Goal: Task Accomplishment & Management: Manage account settings

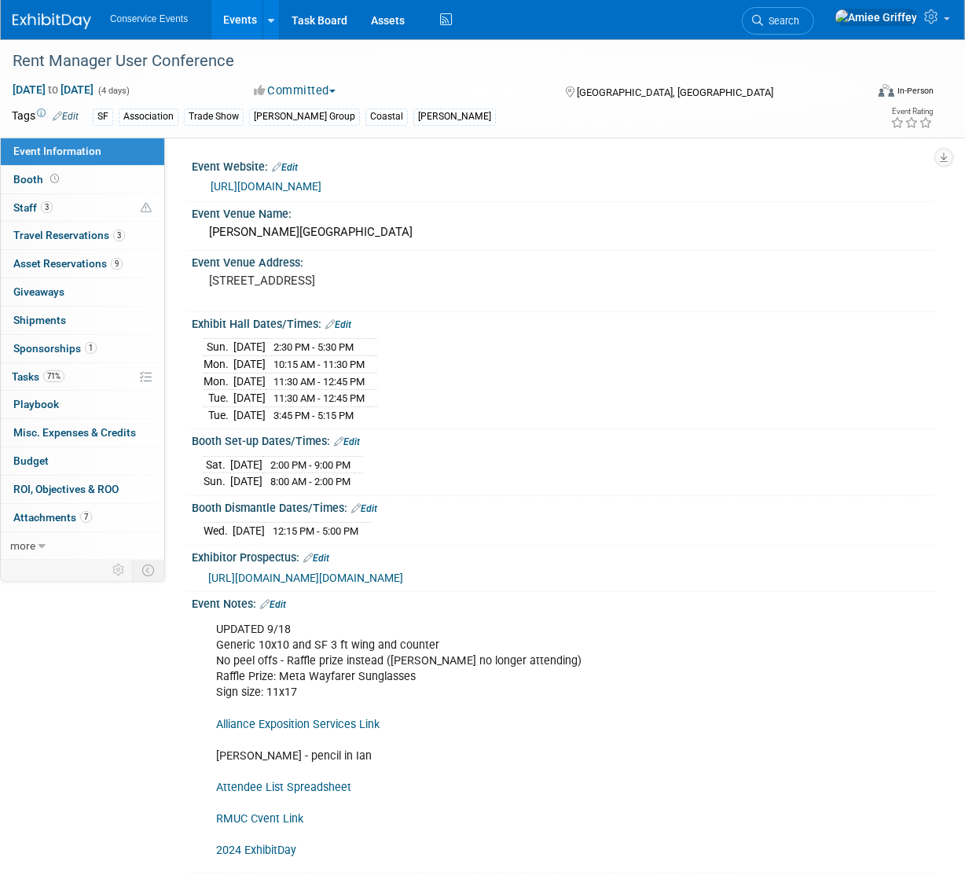
click at [228, 22] on link "Events" at bounding box center [239, 19] width 57 height 39
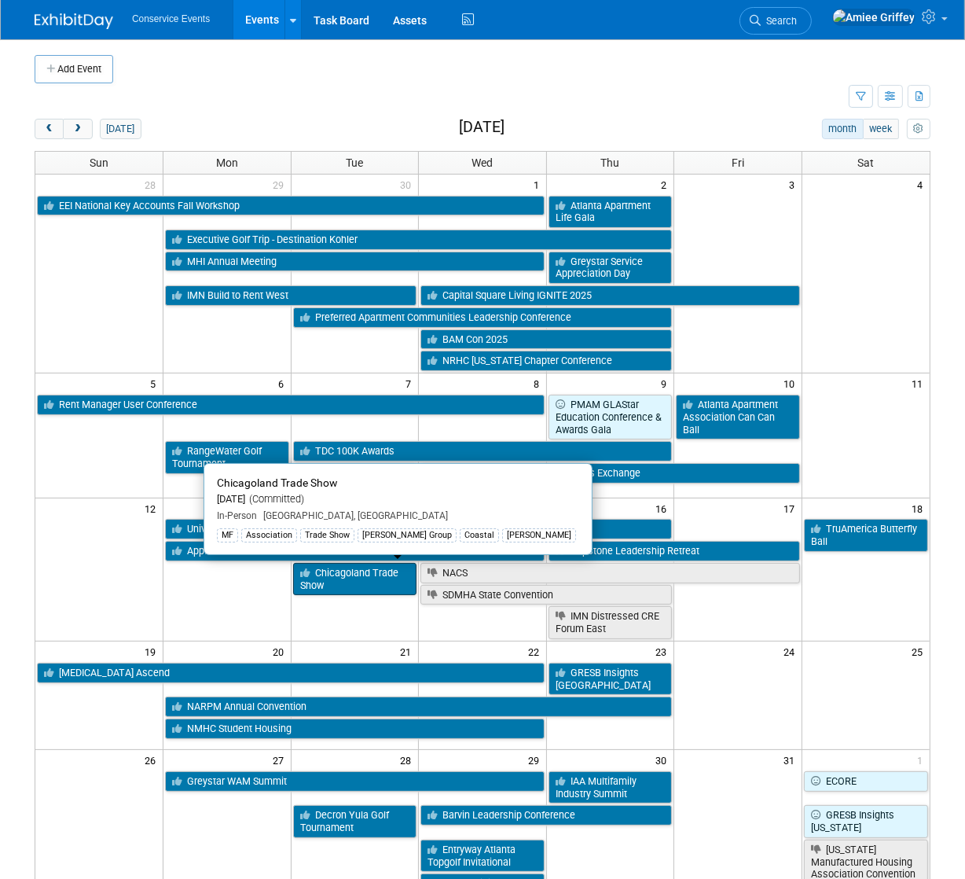
click at [343, 582] on link "Chicagoland Trade Show" at bounding box center [355, 579] width 124 height 32
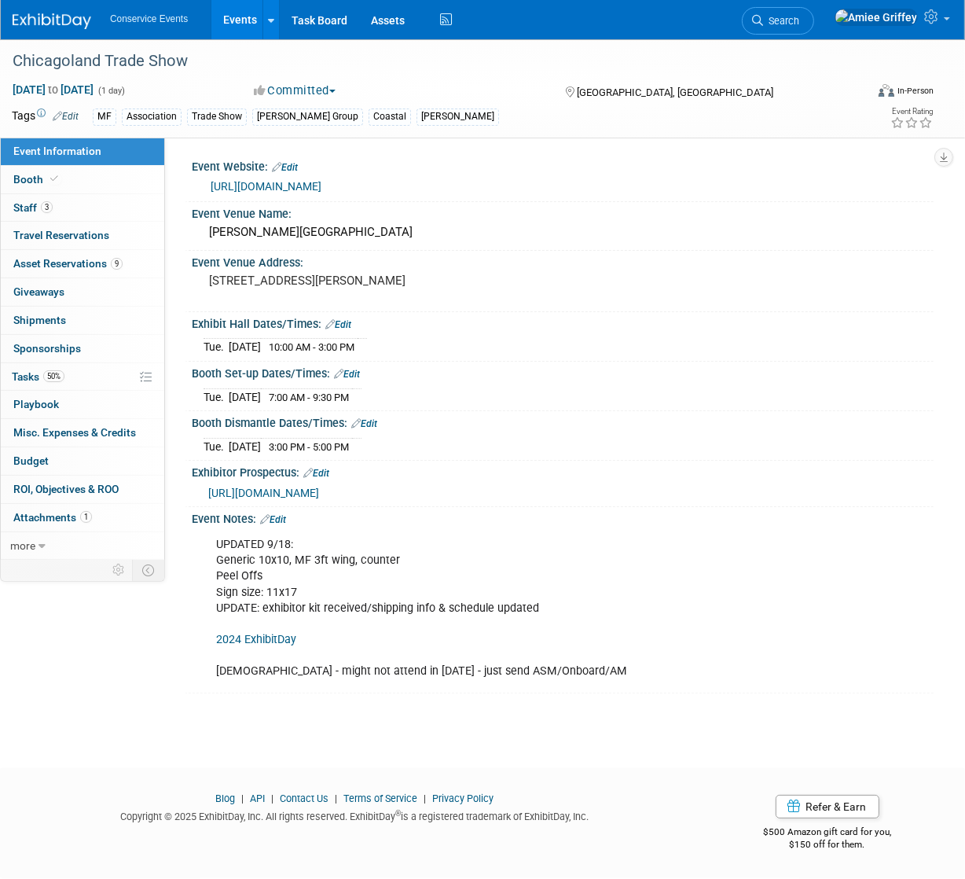
click at [295, 499] on span "https://mcsexpo.boomerecommerce.com/Home/300/EventHome" at bounding box center [263, 493] width 111 height 13
click at [93, 376] on link "50% Tasks 50%" at bounding box center [82, 377] width 163 height 28
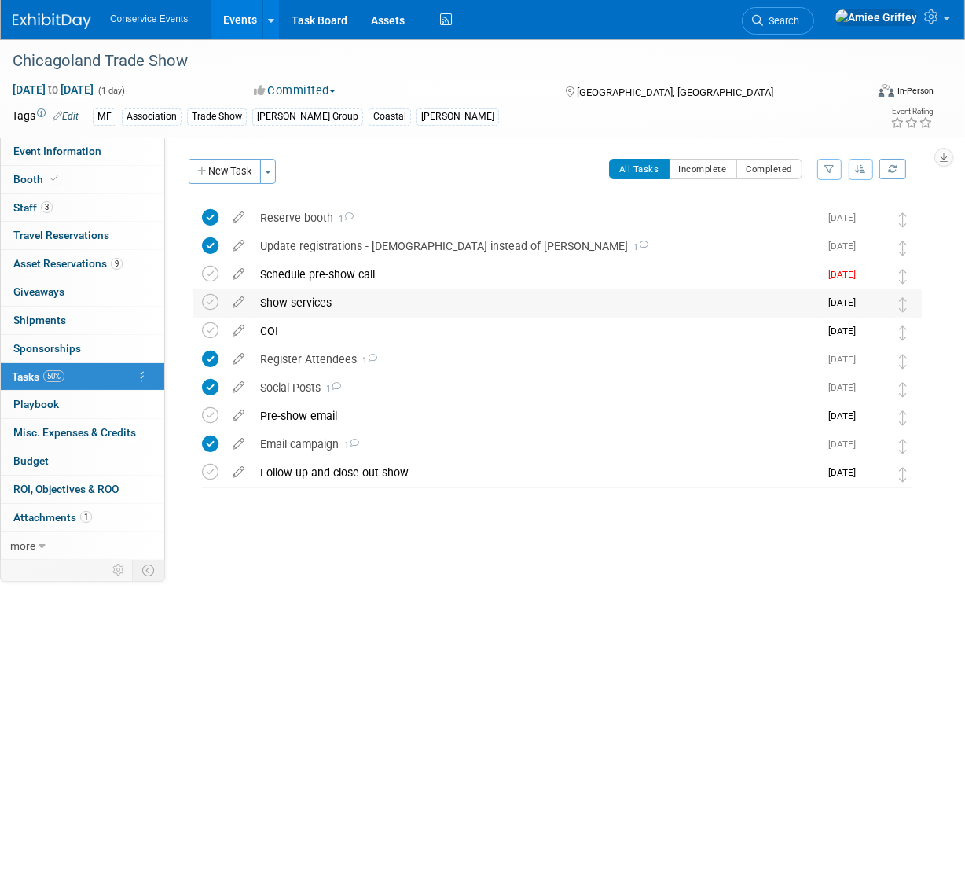
click at [337, 298] on div "Show services" at bounding box center [535, 302] width 567 height 27
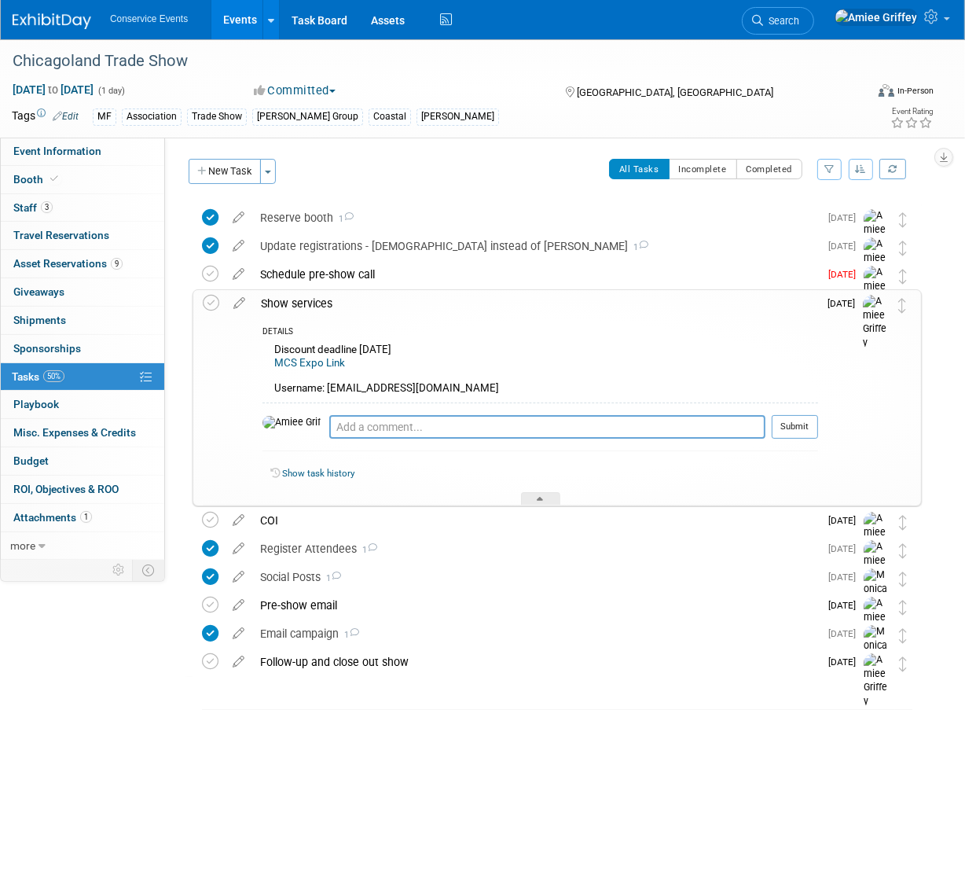
click at [318, 364] on link "MCS Expo Link" at bounding box center [309, 363] width 71 height 12
click at [329, 361] on link "MCS Expo Link" at bounding box center [309, 363] width 71 height 12
click at [97, 149] on span "Event Information" at bounding box center [57, 151] width 88 height 13
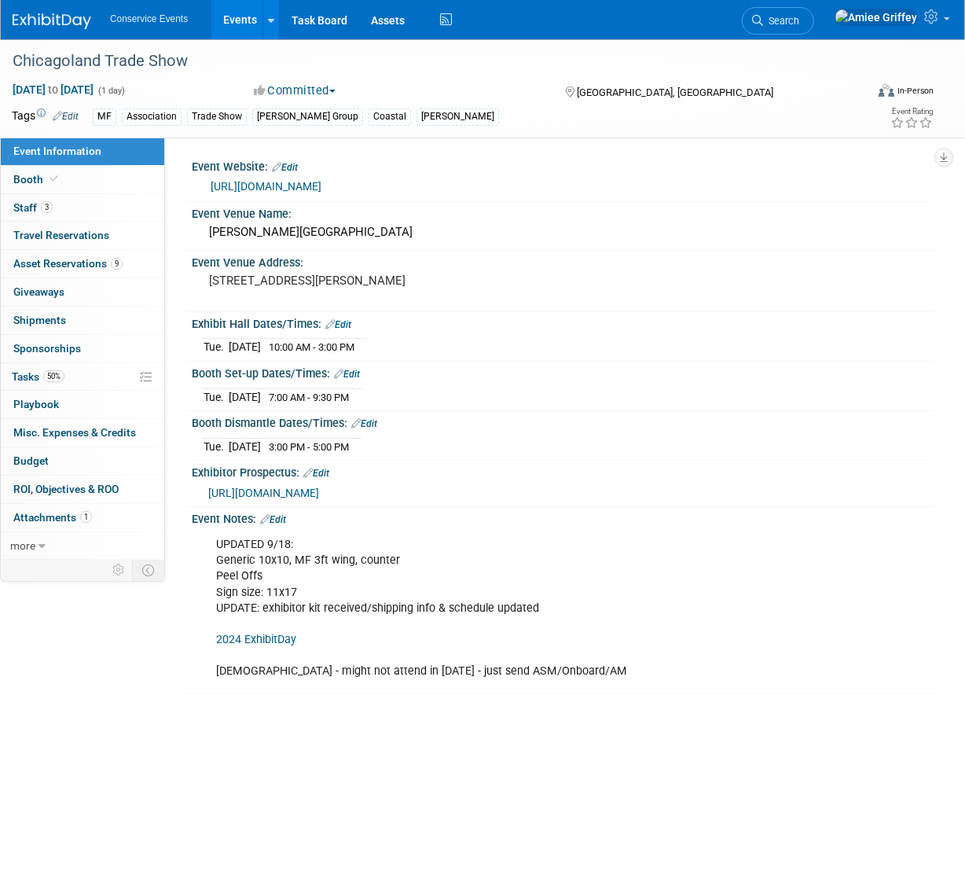
click at [286, 646] on link "2024 ExhibitDay" at bounding box center [256, 639] width 80 height 13
click at [319, 499] on span "https://mcsexpo.boomerecommerce.com/Home/300/EventHome" at bounding box center [263, 493] width 111 height 13
click at [74, 511] on span "Attachments 1" at bounding box center [52, 517] width 79 height 13
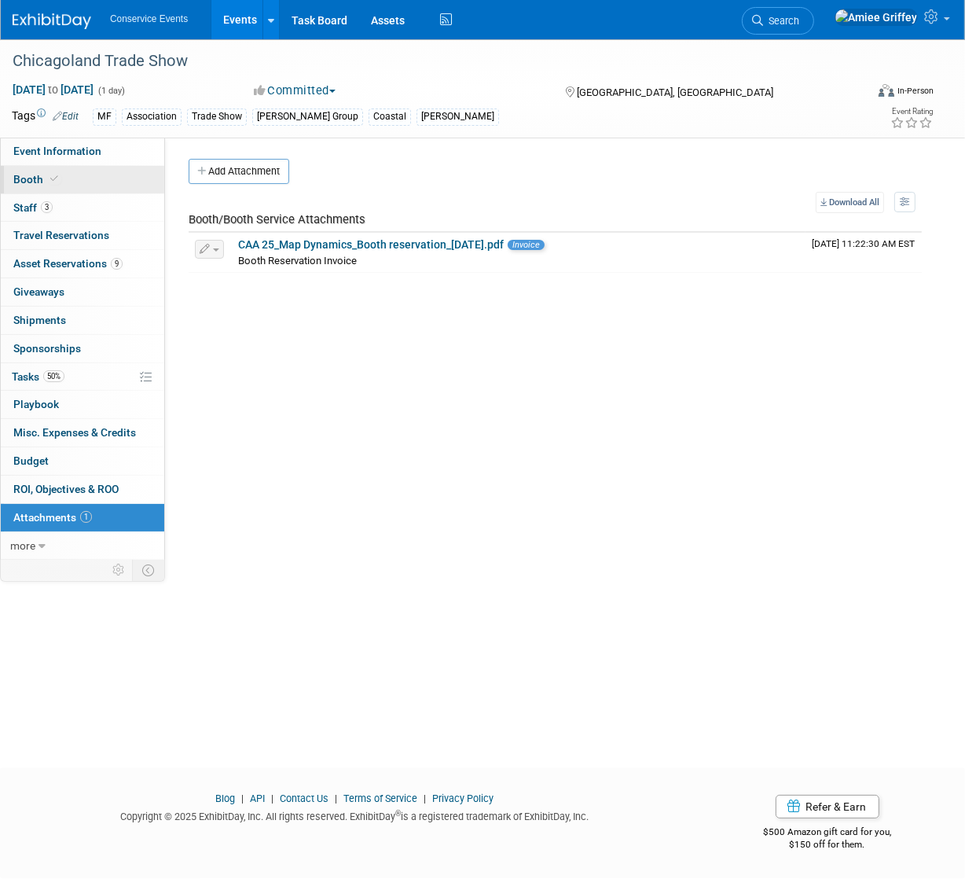
click at [72, 187] on link "Booth" at bounding box center [82, 180] width 163 height 28
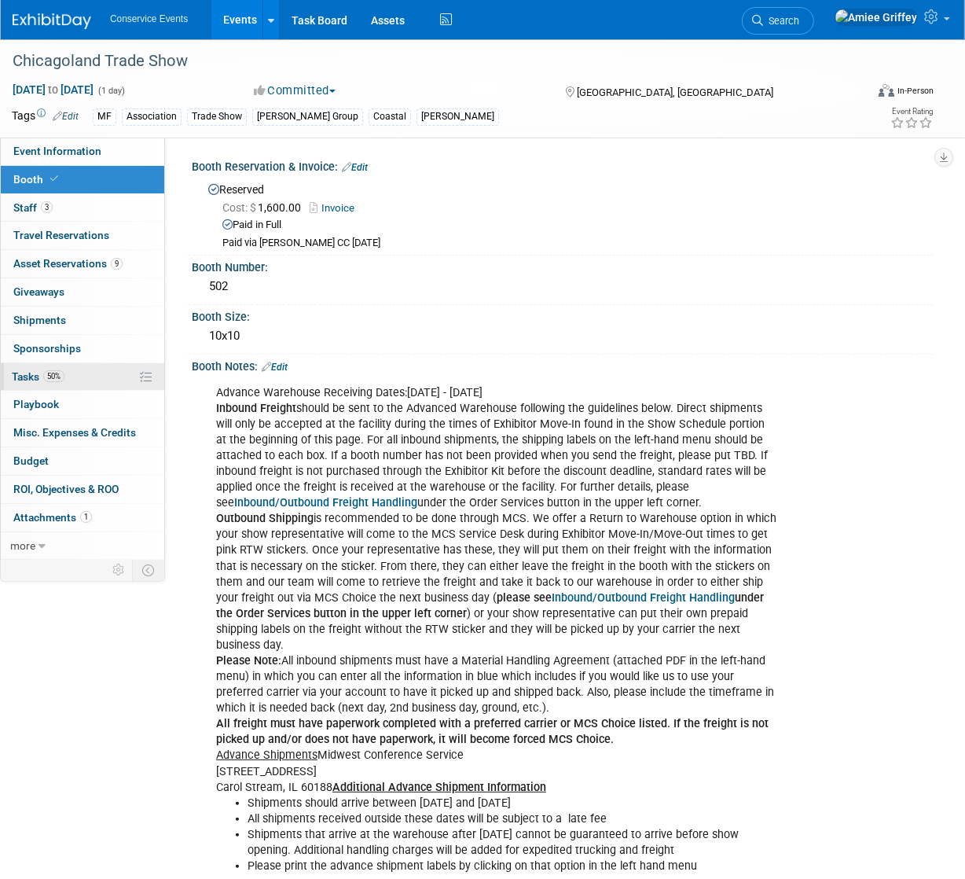
click at [85, 379] on link "50% Tasks 50%" at bounding box center [82, 377] width 163 height 28
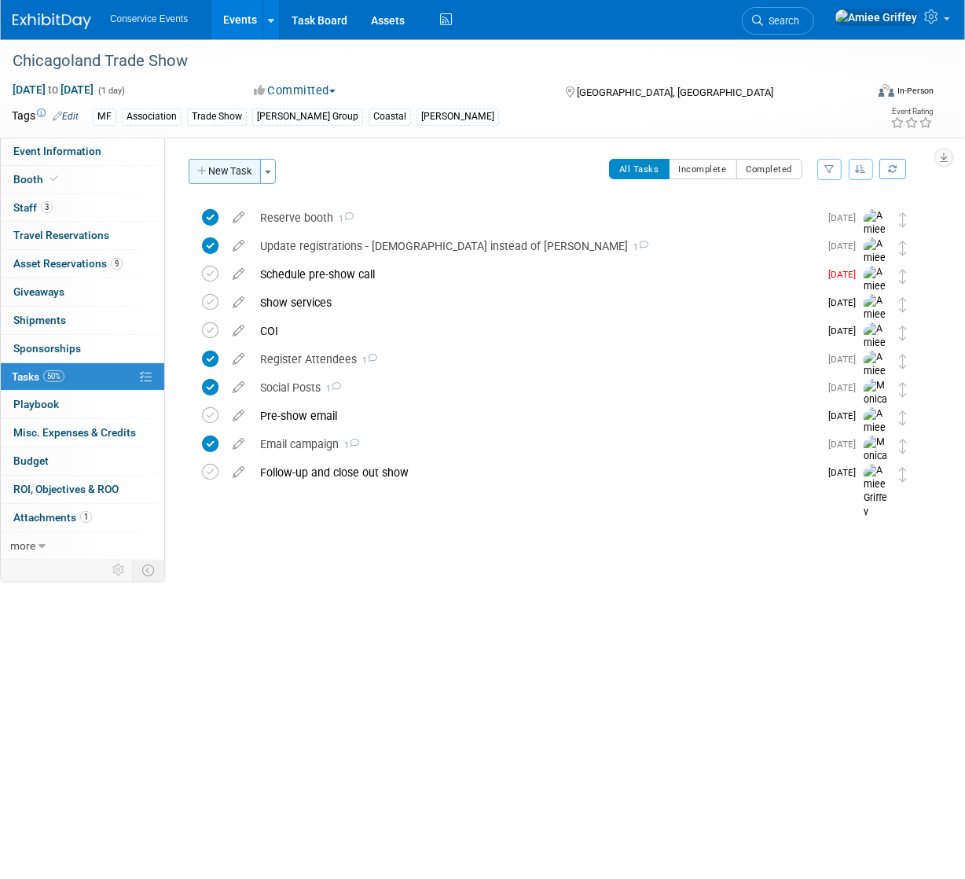
click at [215, 173] on button "New Task" at bounding box center [225, 171] width 72 height 25
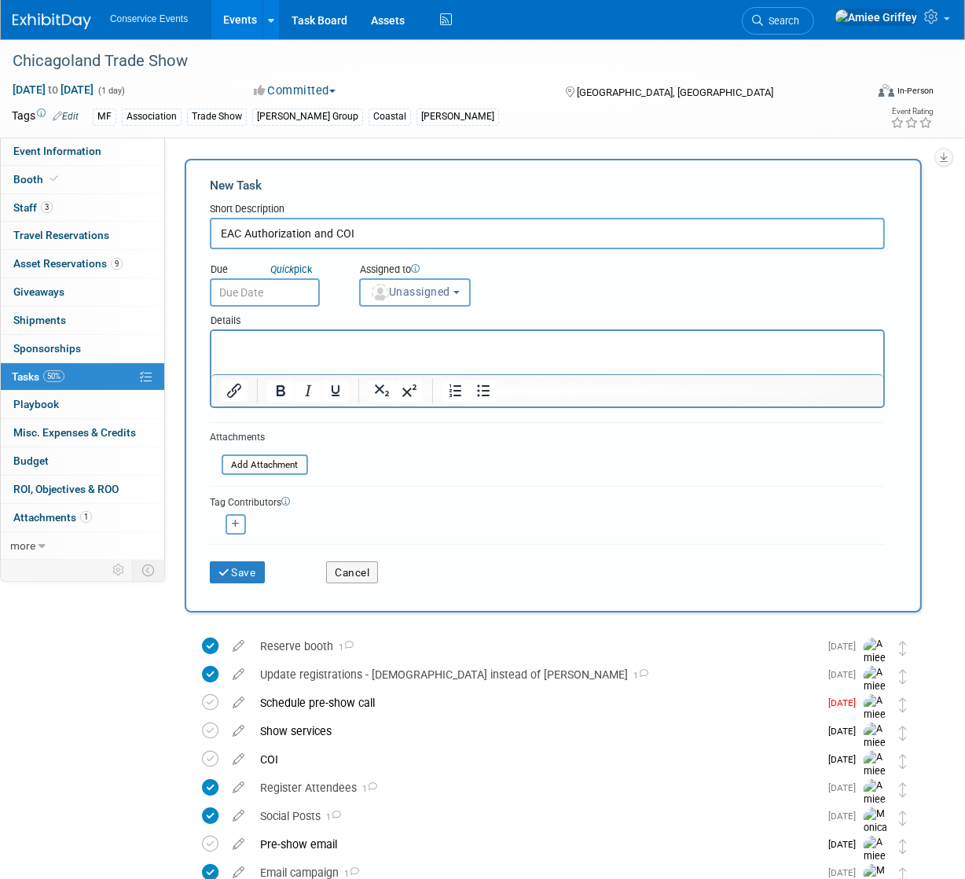
type input "EAC Authorization and COI"
click at [292, 292] on input "text" at bounding box center [265, 292] width 110 height 28
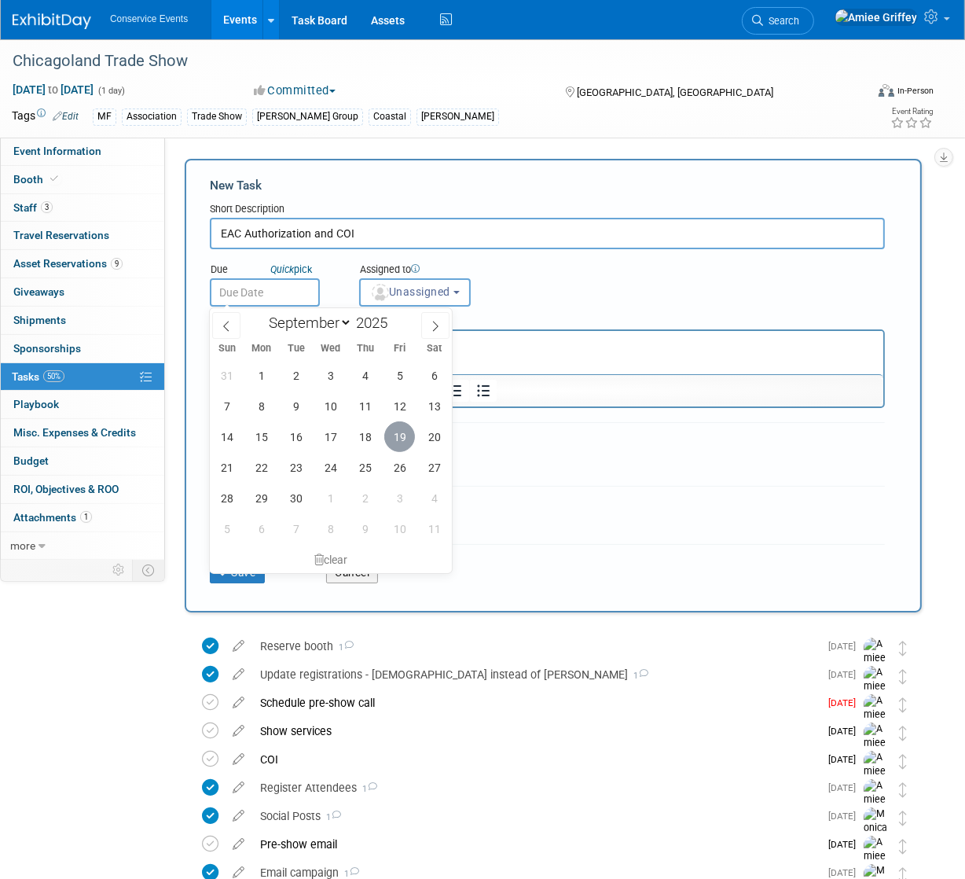
click at [399, 442] on span "19" at bounding box center [399, 436] width 31 height 31
type input "Sep 19, 2025"
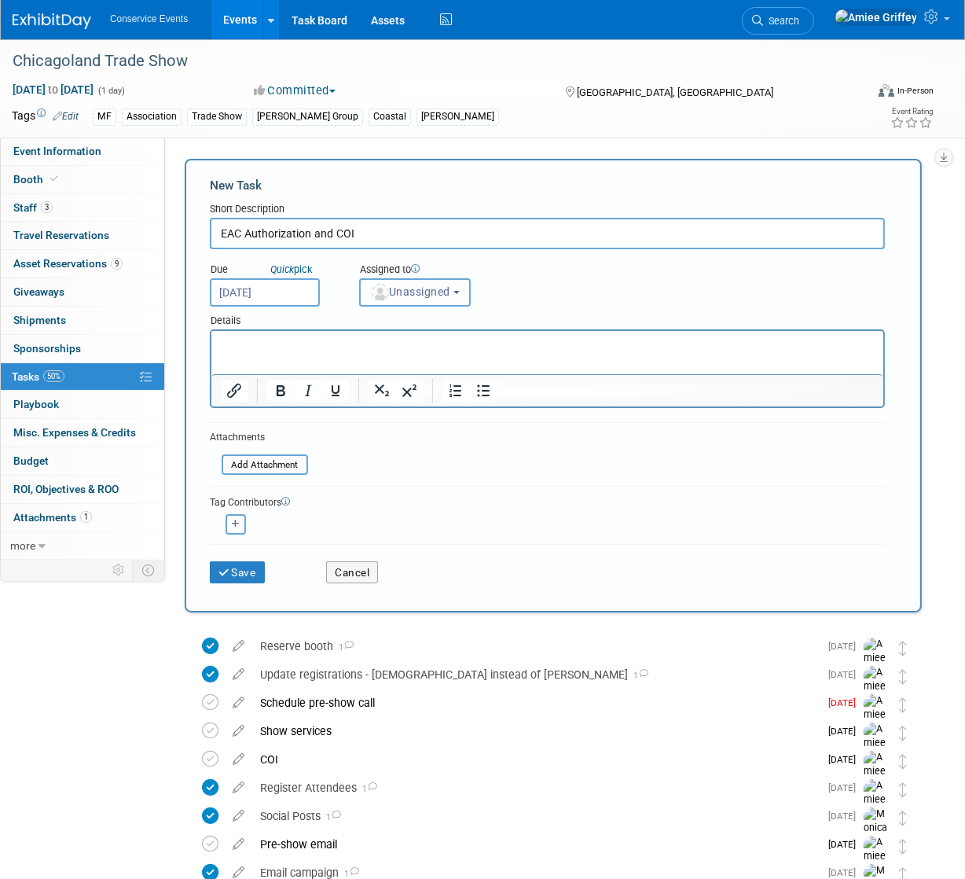
click at [423, 293] on span "Unassigned" at bounding box center [410, 291] width 80 height 13
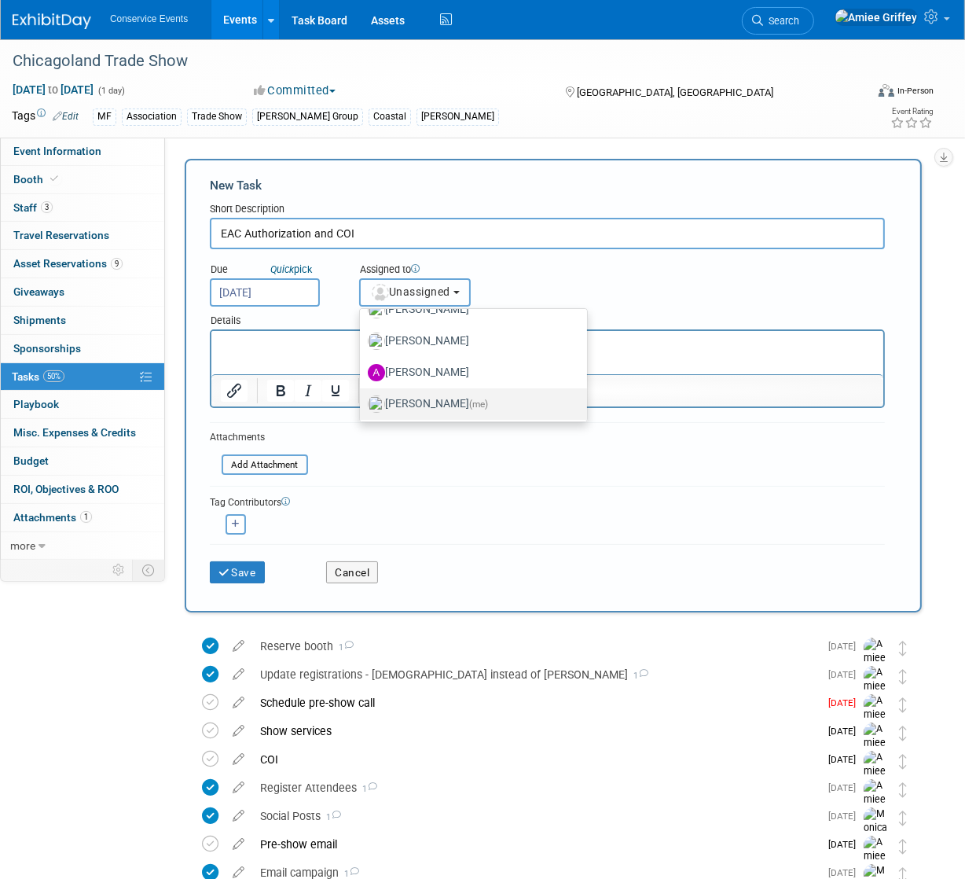
scroll to position [90, 0]
click at [410, 391] on label "Amiee Griffey (me)" at bounding box center [470, 399] width 204 height 25
click at [362, 392] on input "Amiee Griffey (me)" at bounding box center [357, 397] width 10 height 10
select select "28722387-35c6-4557-bb24-edeacb20f2e1"
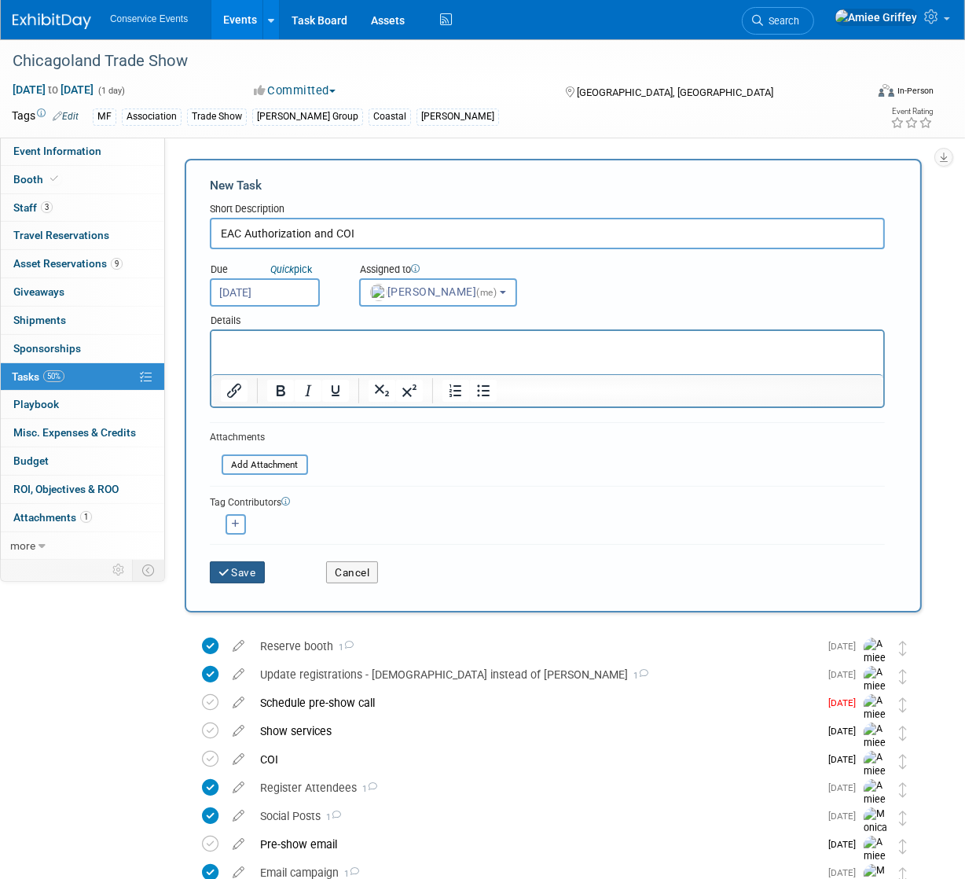
click at [248, 574] on button "Save" at bounding box center [237, 572] width 55 height 22
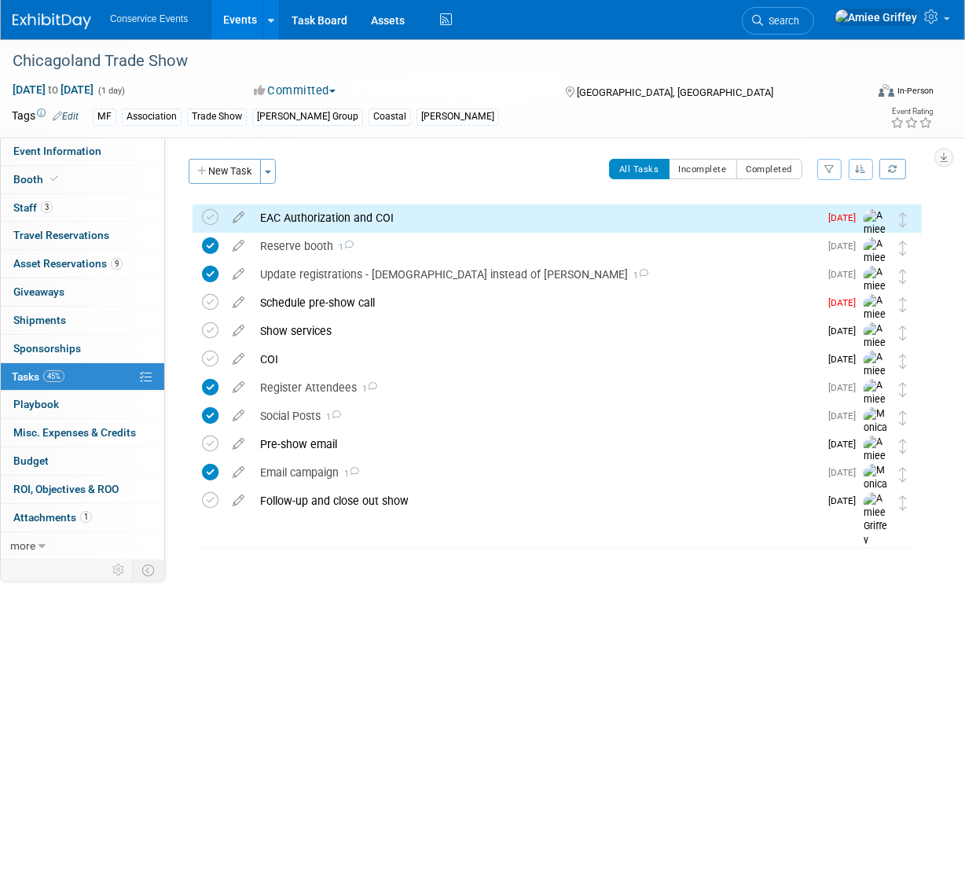
click at [305, 219] on div "EAC Authorization and COI" at bounding box center [535, 217] width 567 height 27
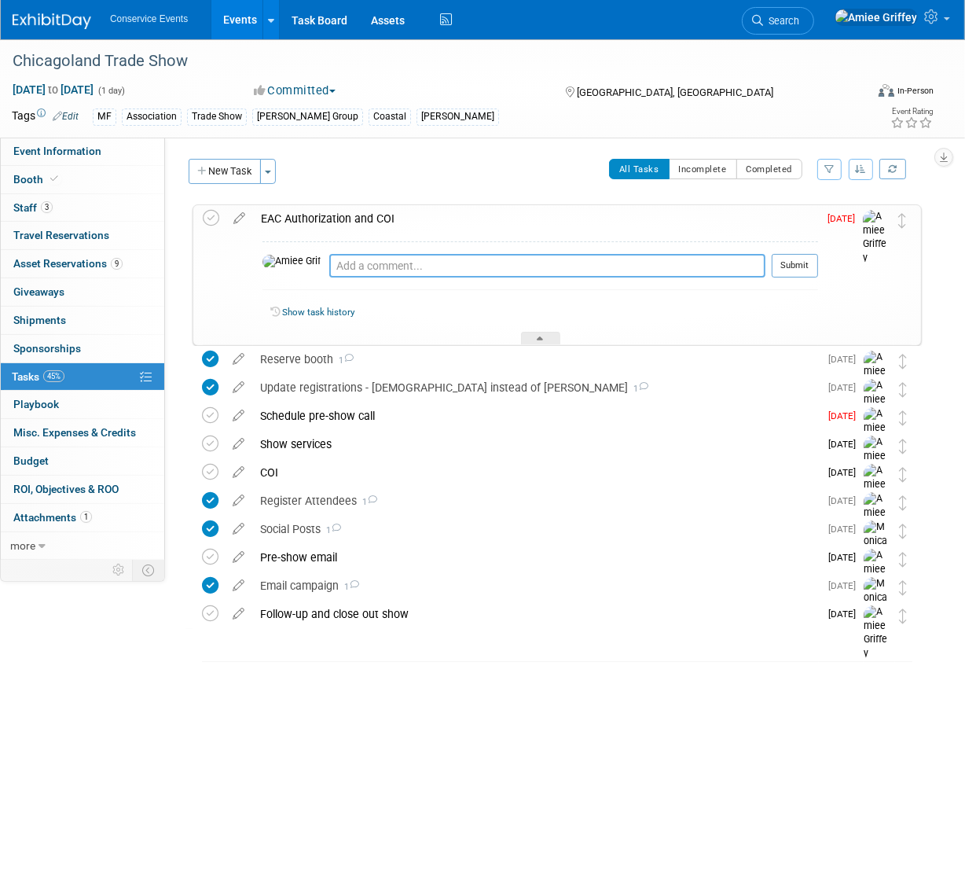
click at [333, 271] on textarea at bounding box center [547, 266] width 436 height 24
type textarea "Sent via email 8/19/25"
click at [784, 270] on button "Submit" at bounding box center [795, 266] width 46 height 24
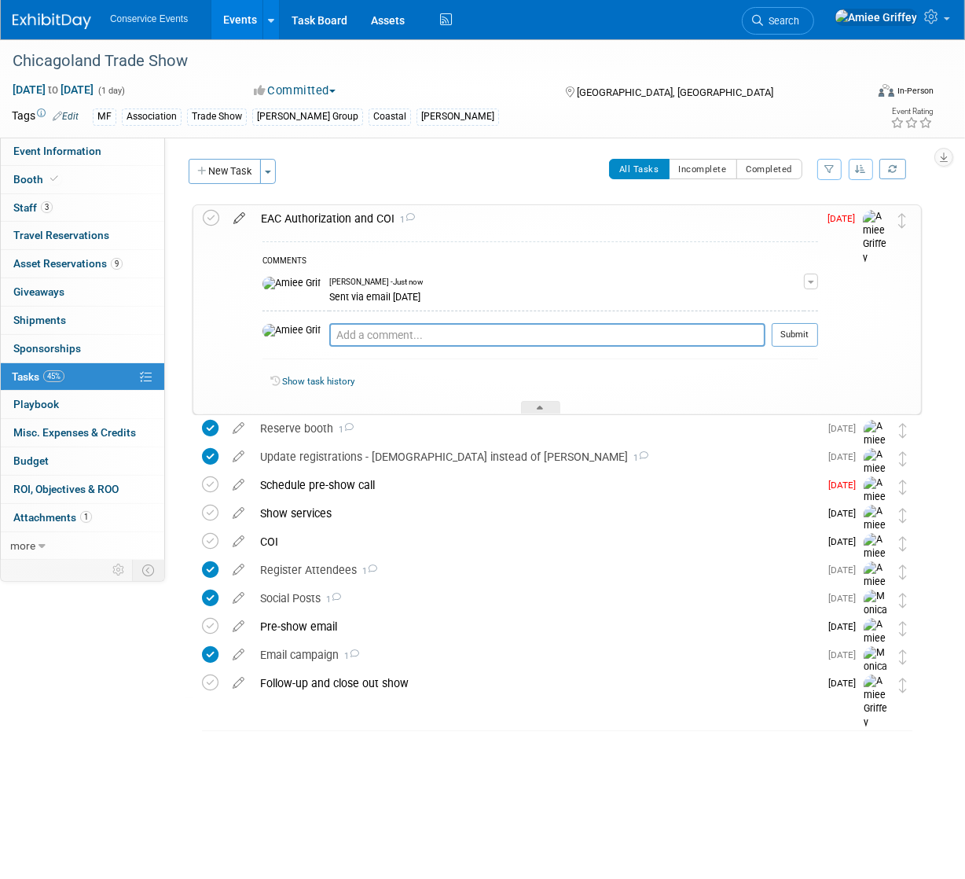
click at [235, 216] on icon at bounding box center [240, 215] width 28 height 20
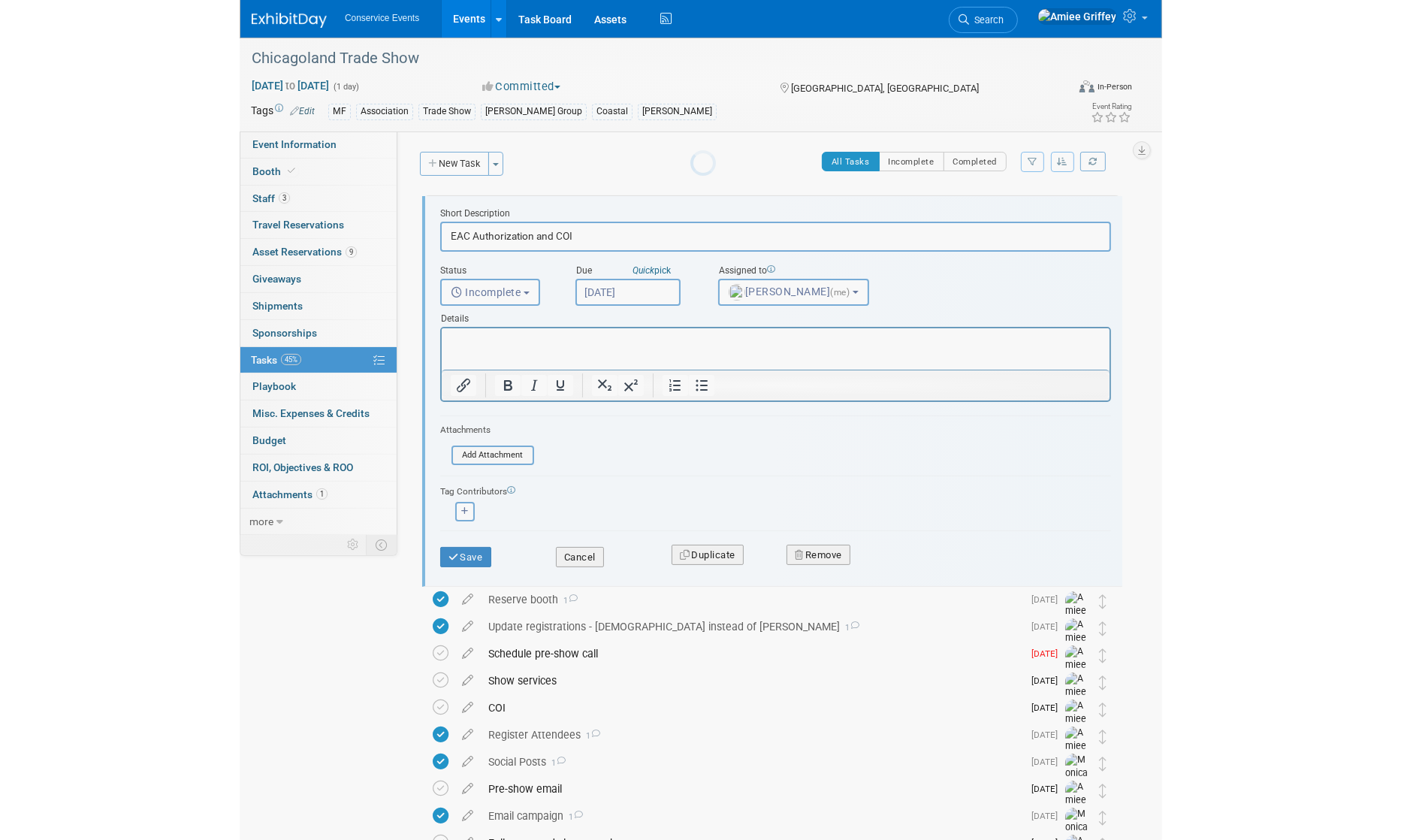
scroll to position [0, 0]
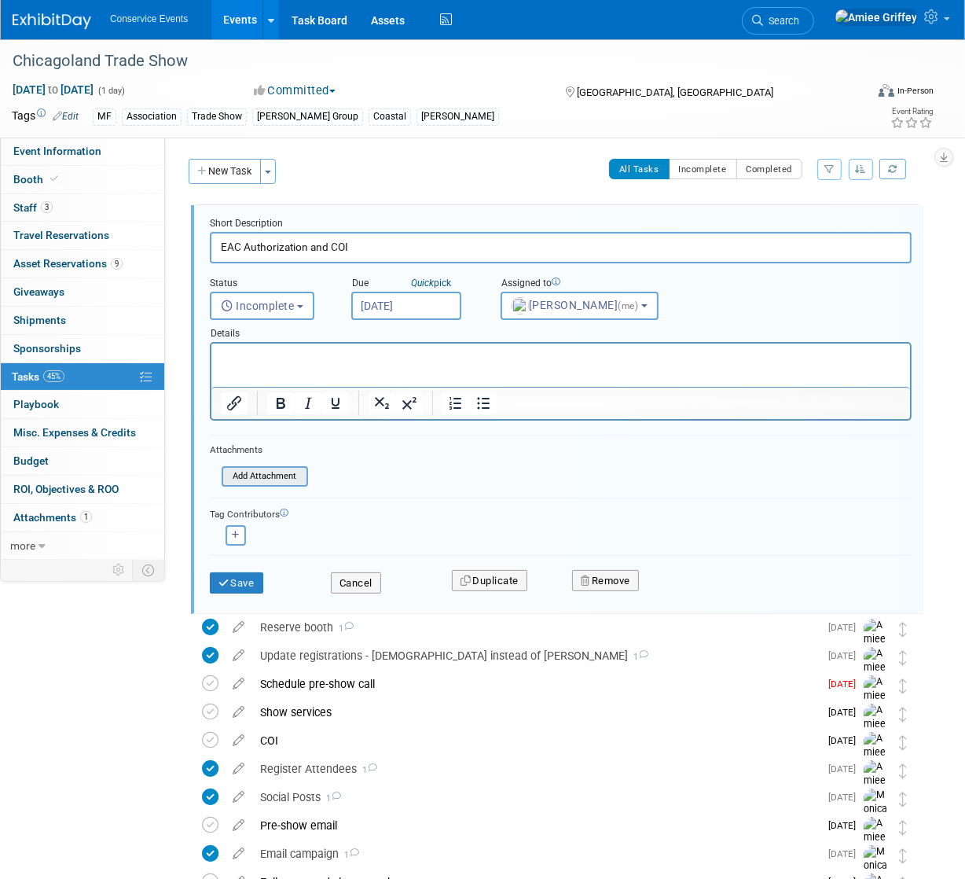
click at [255, 481] on input "file" at bounding box center [226, 476] width 160 height 17
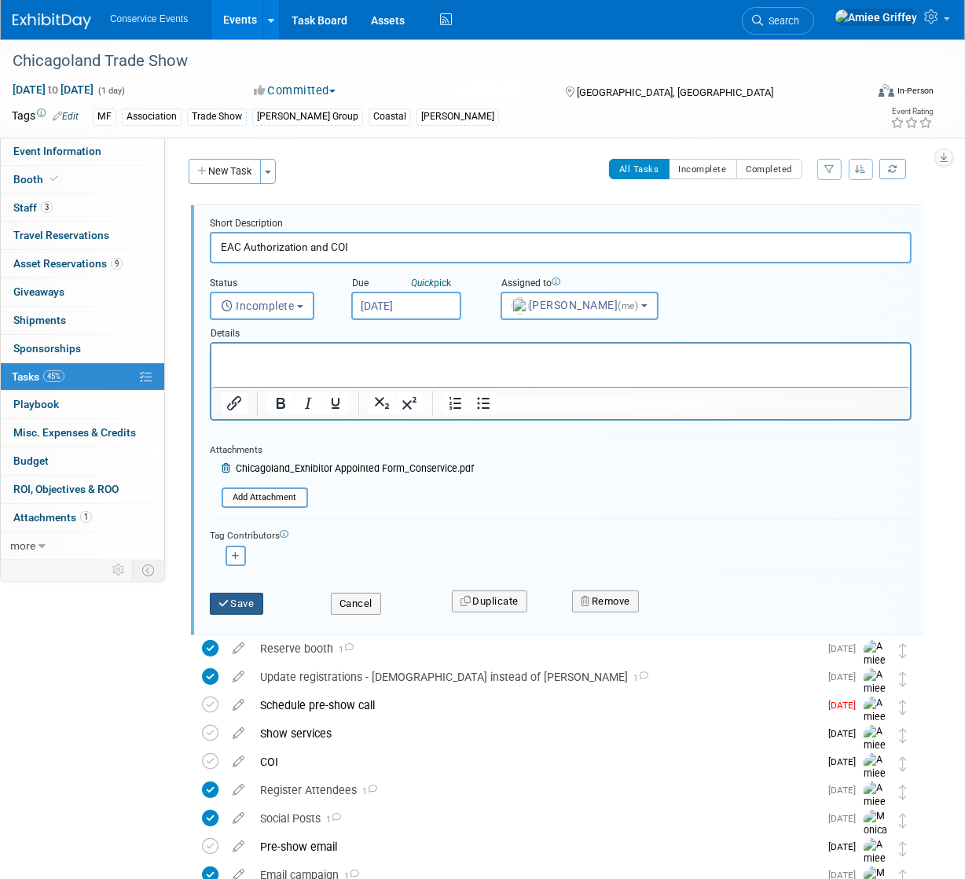
click at [252, 601] on button "Save" at bounding box center [236, 604] width 53 height 22
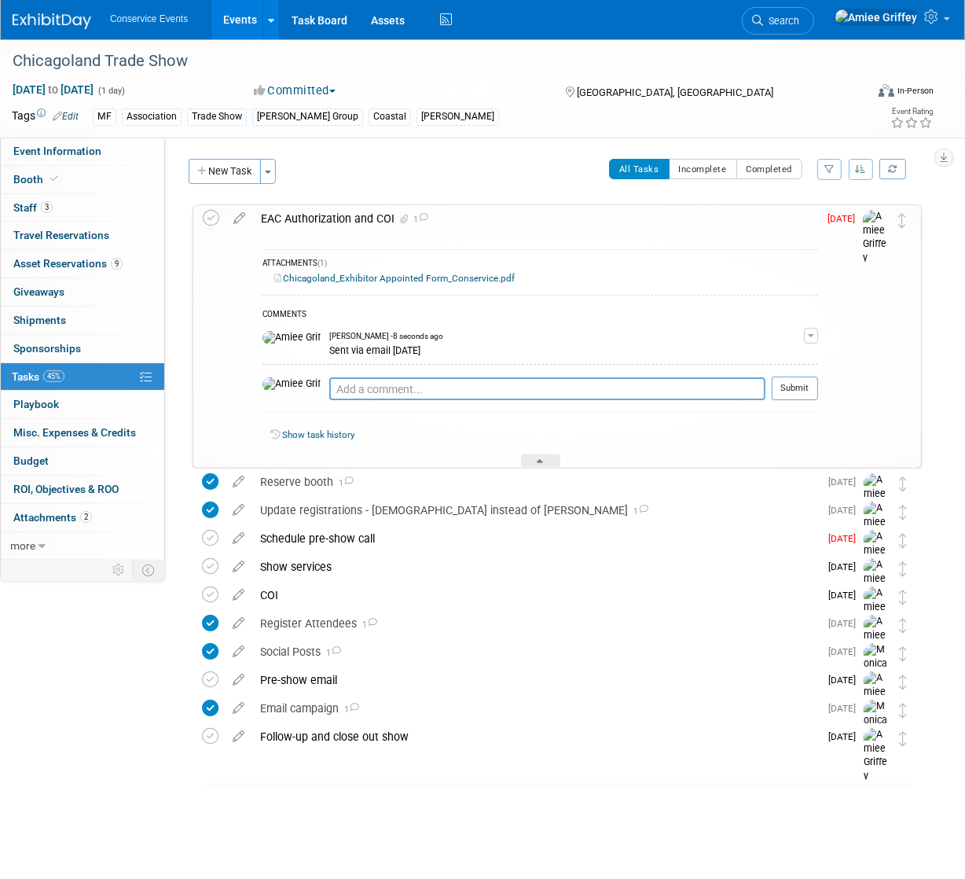
click at [714, 222] on div "EAC Authorization and COI 1" at bounding box center [535, 218] width 565 height 27
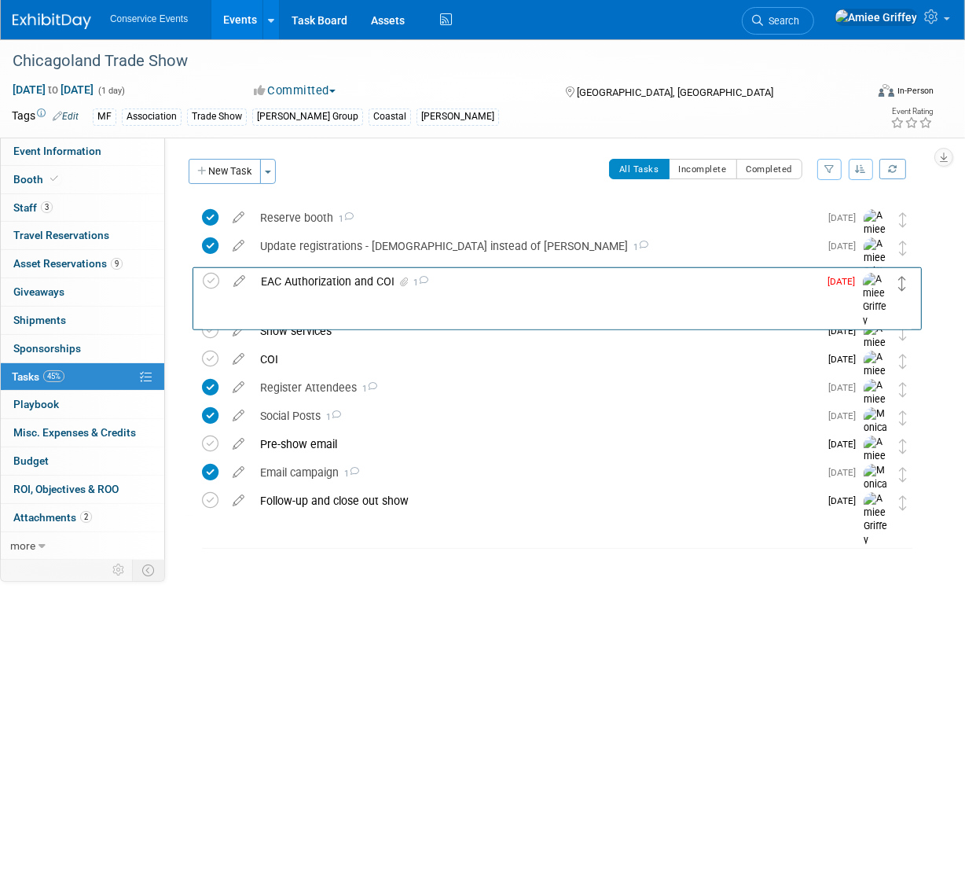
drag, startPoint x: 906, startPoint y: 218, endPoint x: 906, endPoint y: 273, distance: 55.0
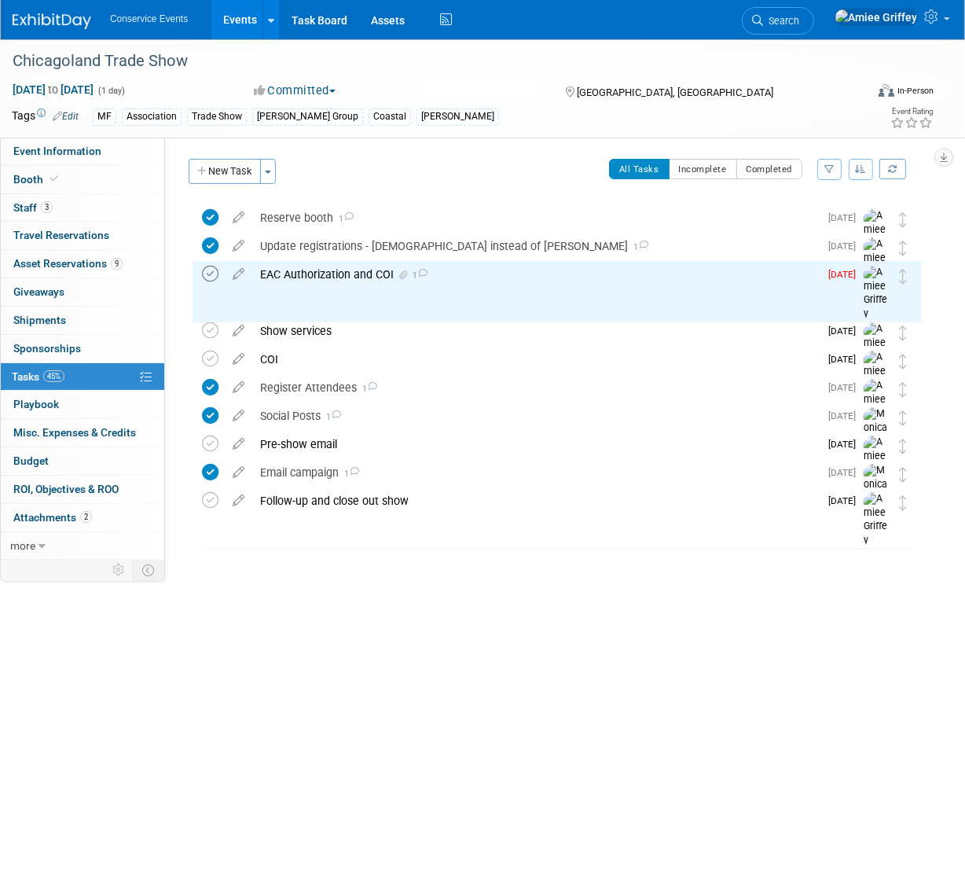
click at [213, 276] on icon at bounding box center [210, 274] width 17 height 17
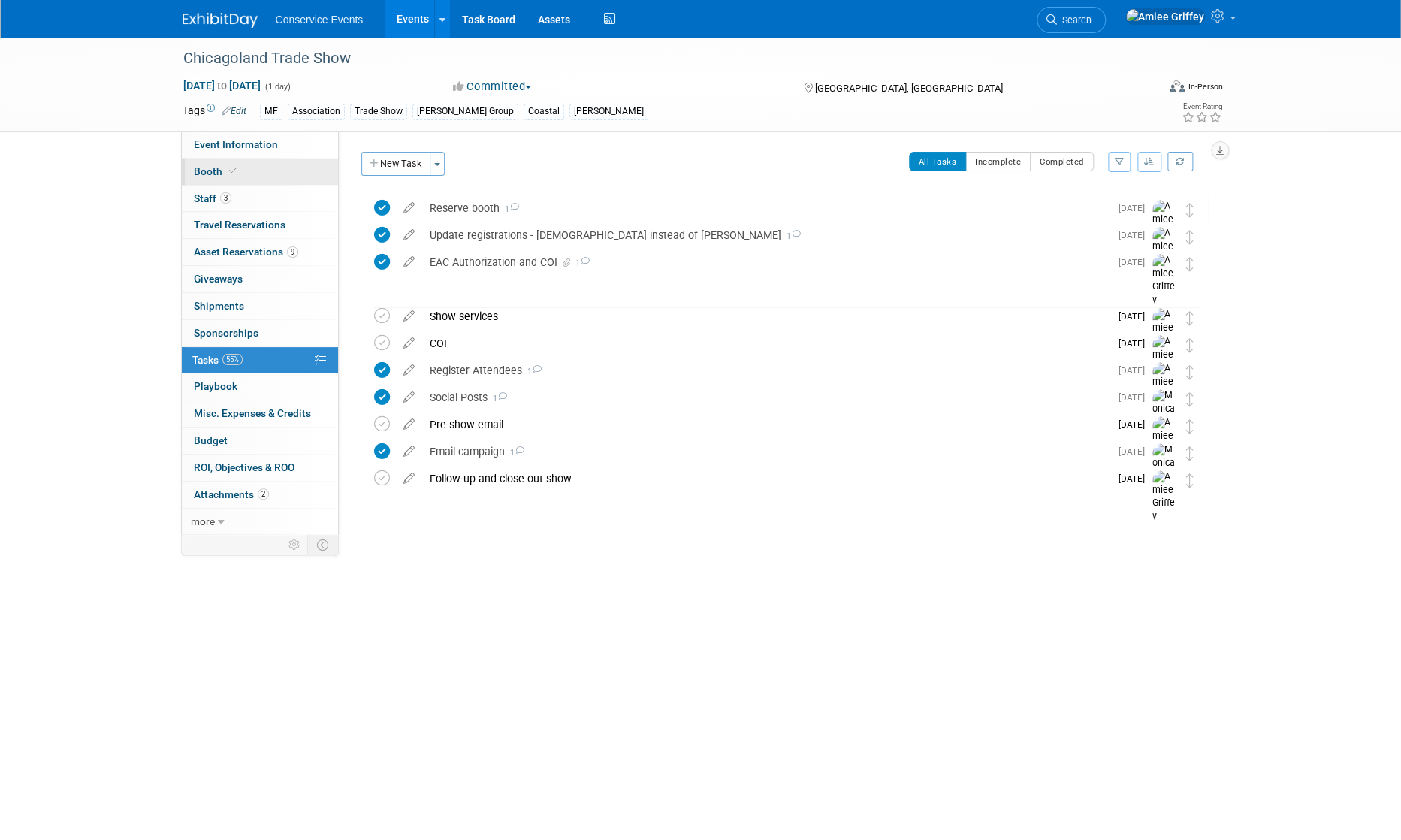
click at [261, 173] on link "Booth" at bounding box center [259, 172] width 156 height 27
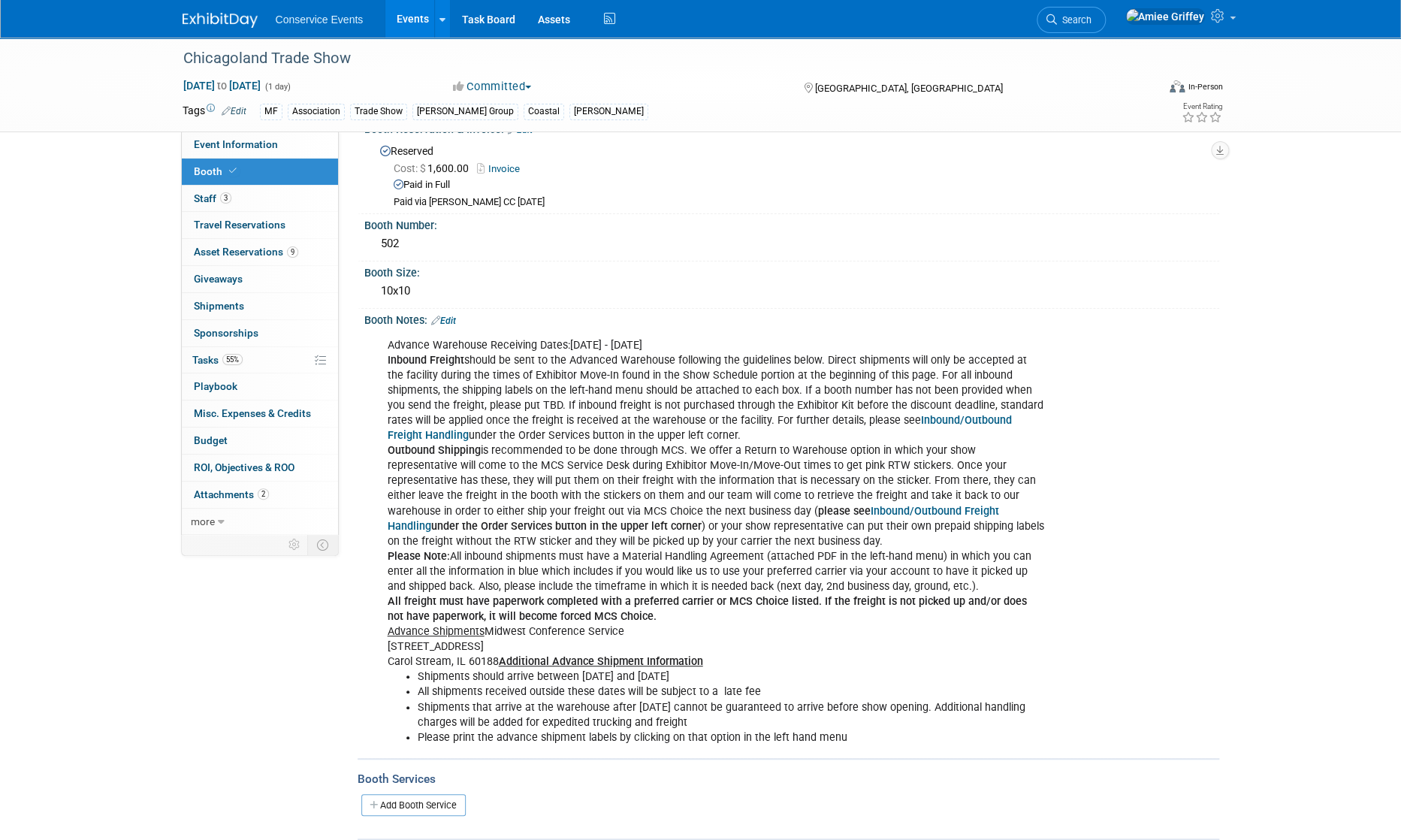
scroll to position [58, 0]
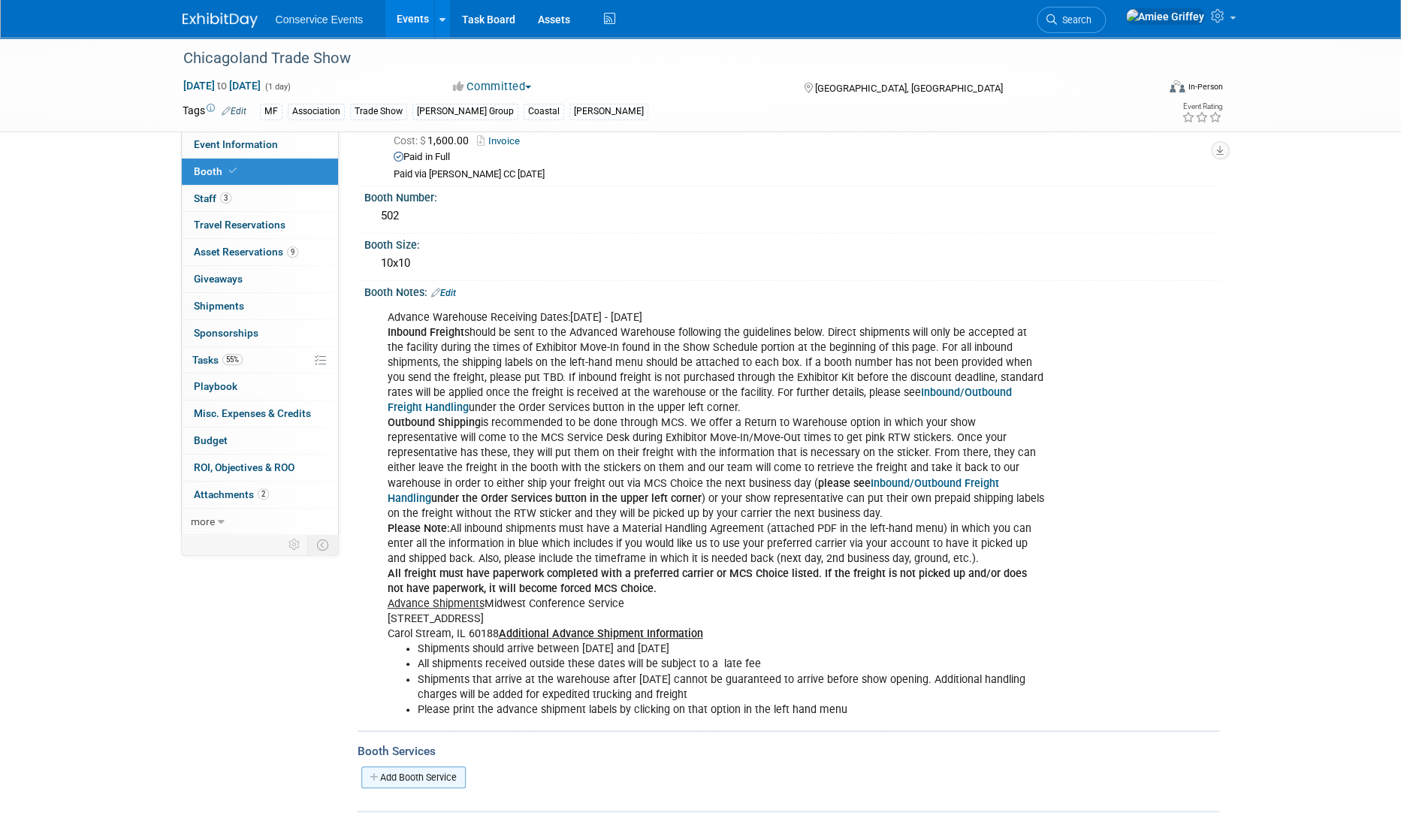
click at [423, 766] on link "Add Booth Service" at bounding box center [413, 777] width 104 height 22
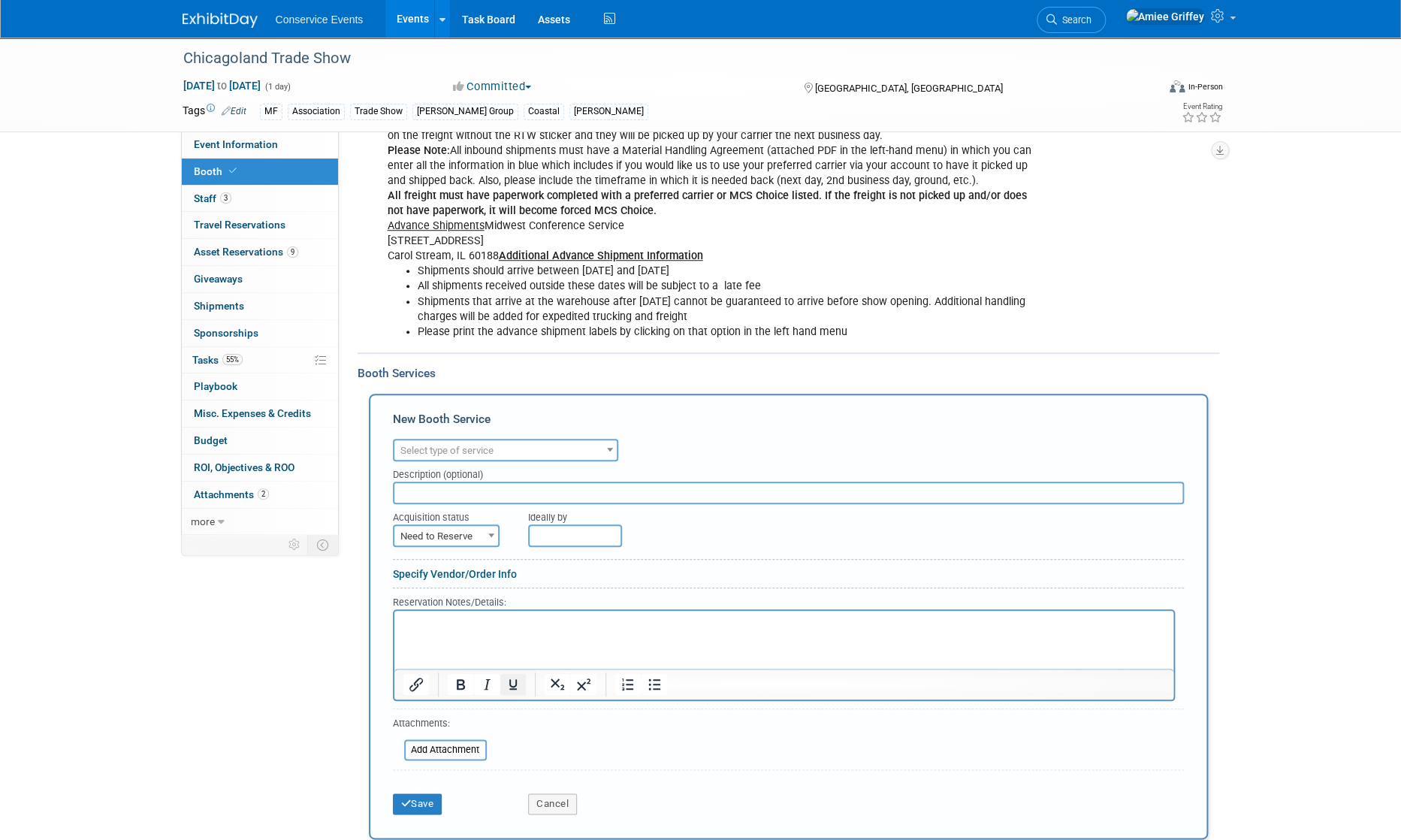
scroll to position [463, 0]
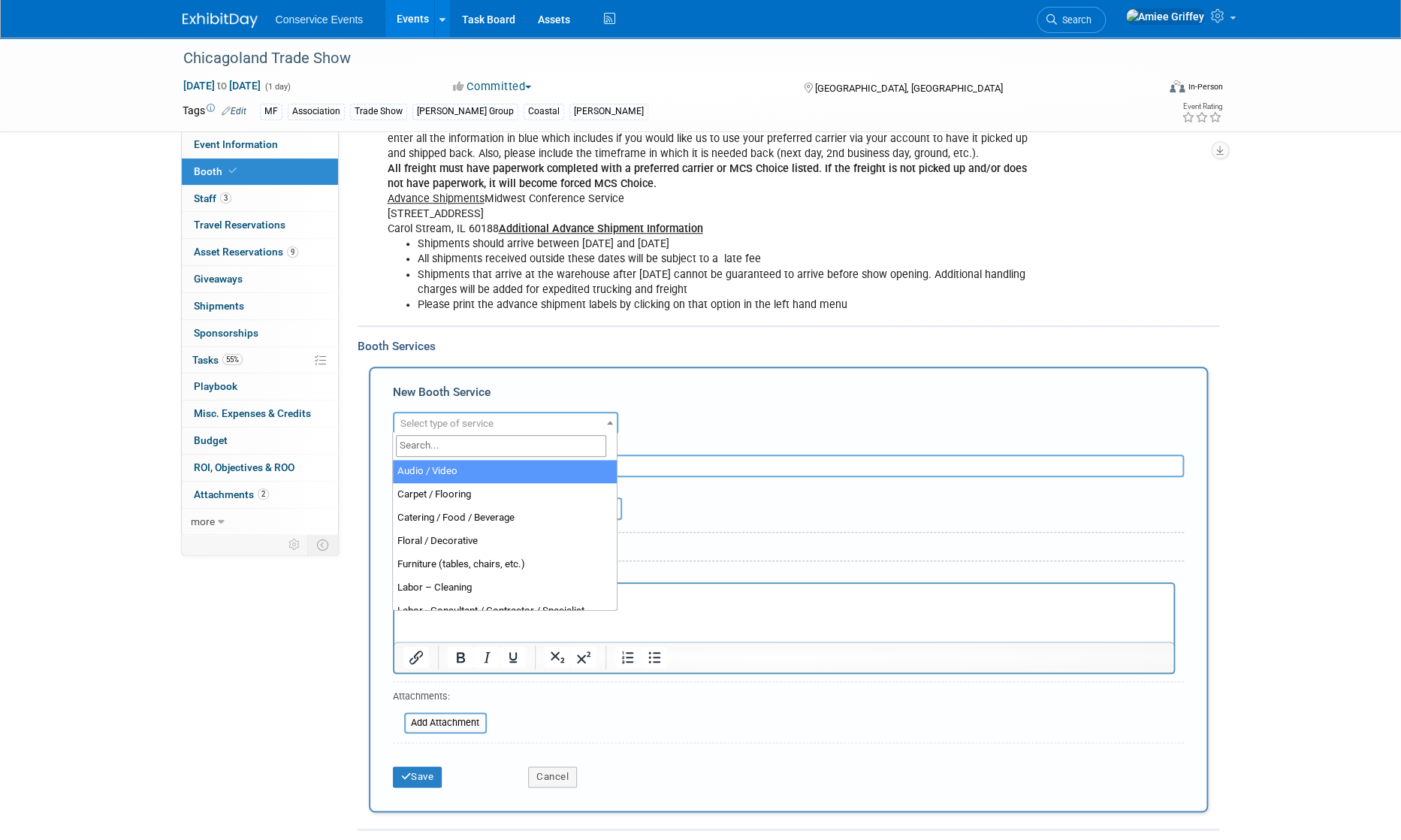
click at [514, 413] on span "Select type of service" at bounding box center [506, 423] width 223 height 21
select select "4"
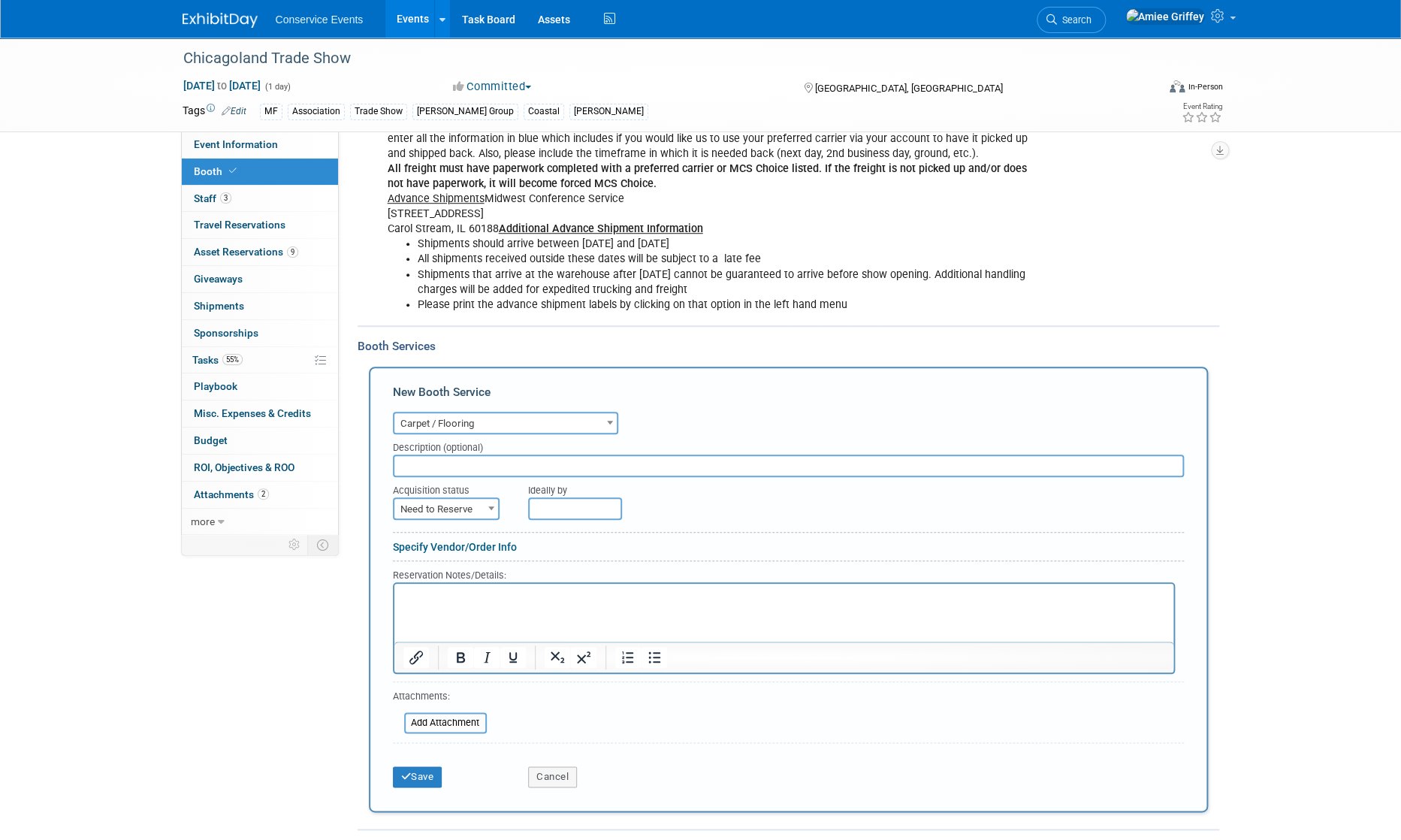
click at [442, 468] on input "text" at bounding box center [788, 466] width 791 height 23
click at [427, 460] on input "text" at bounding box center [788, 466] width 791 height 23
type input "Midwest Conference Service (MCS)"
click at [462, 506] on span "Need to Reserve" at bounding box center [446, 509] width 103 height 21
select select "2"
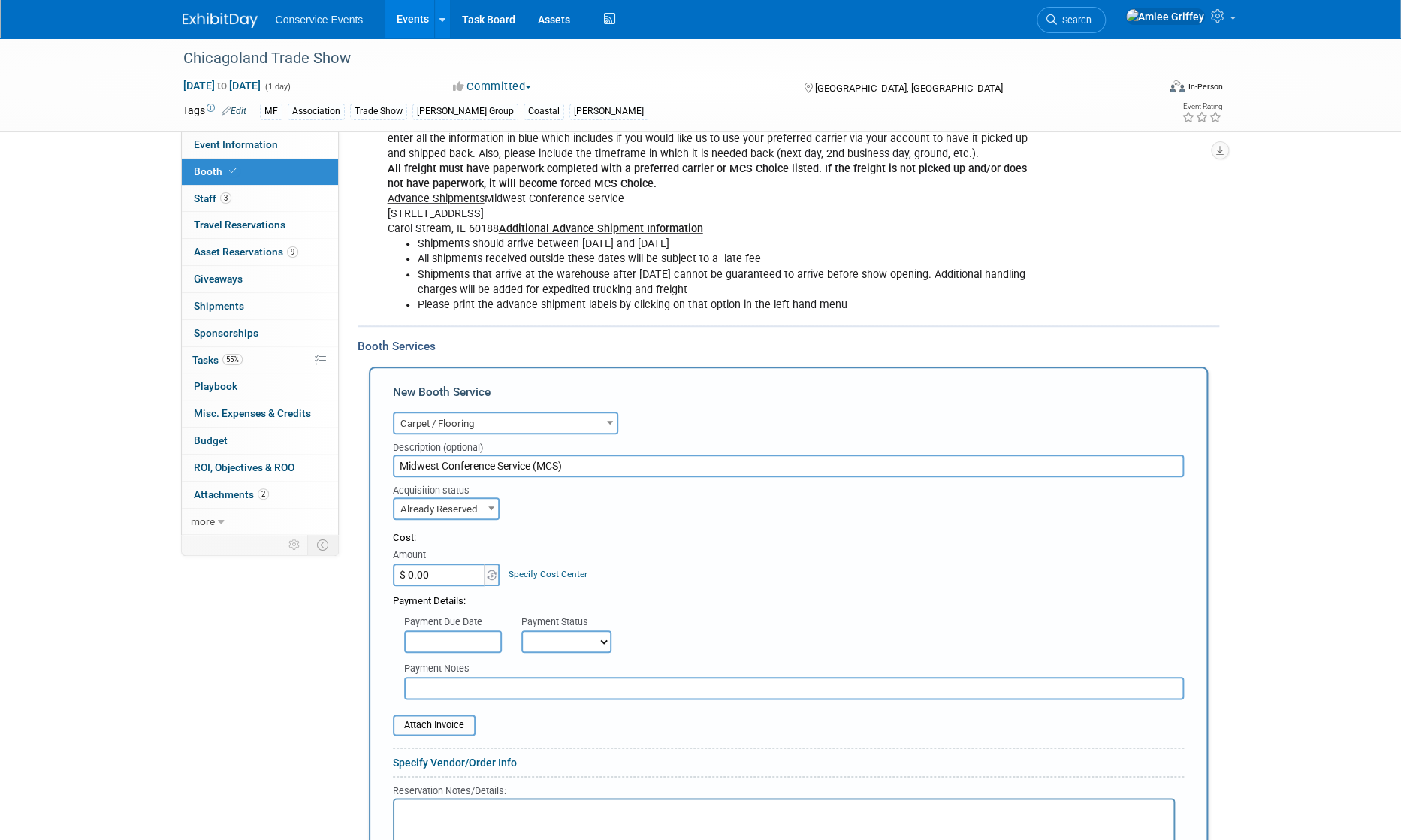
click at [449, 576] on input "$ 0.00" at bounding box center [440, 574] width 94 height 23
type input "$ 458.60"
click at [560, 640] on select "Not Paid Yet Partially Paid Paid in Full" at bounding box center [566, 641] width 90 height 23
select select "2"
click at [521, 630] on select "Not Paid Yet Partially Paid Paid in Full" at bounding box center [566, 641] width 90 height 23
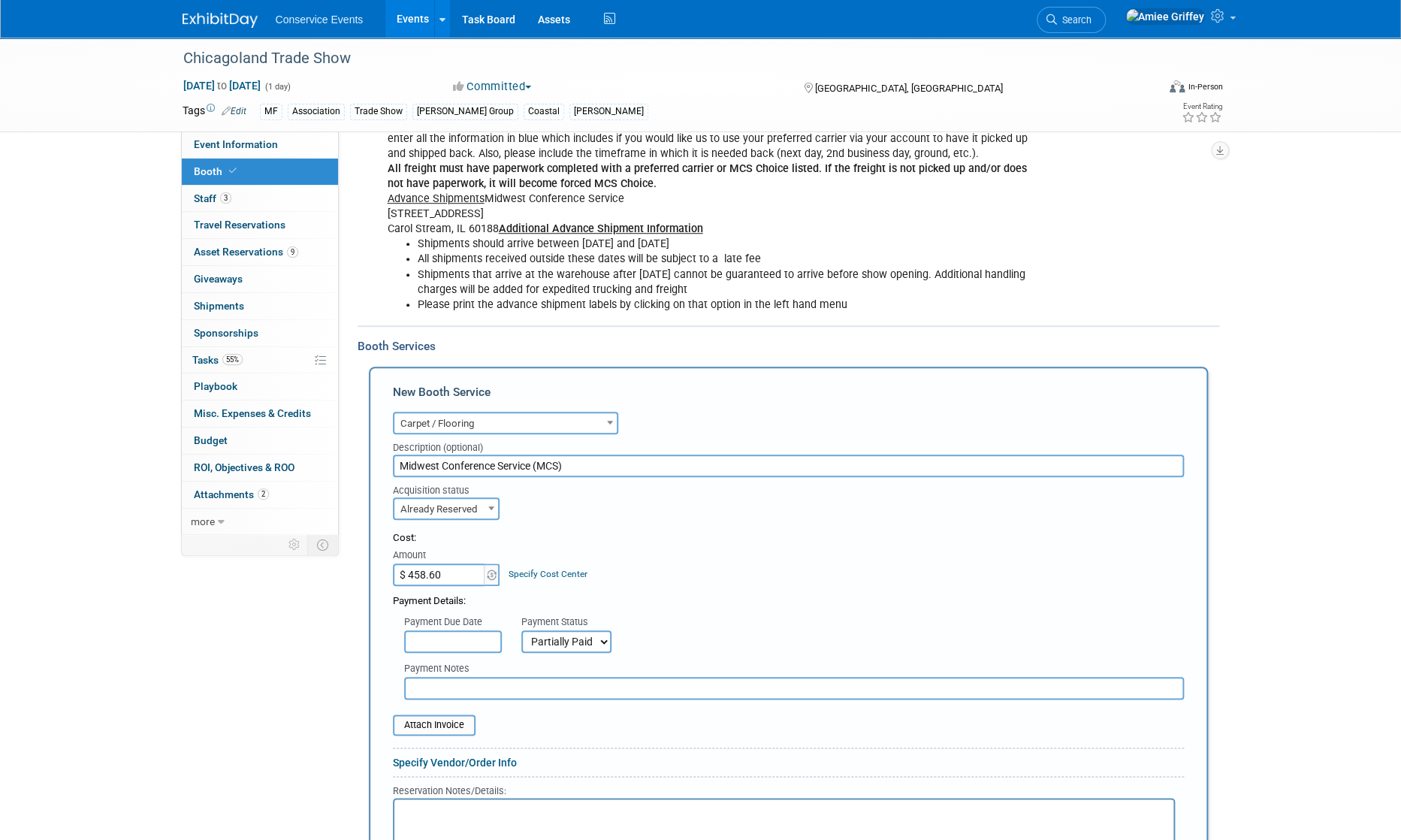
click at [516, 679] on input "text" at bounding box center [794, 688] width 780 height 23
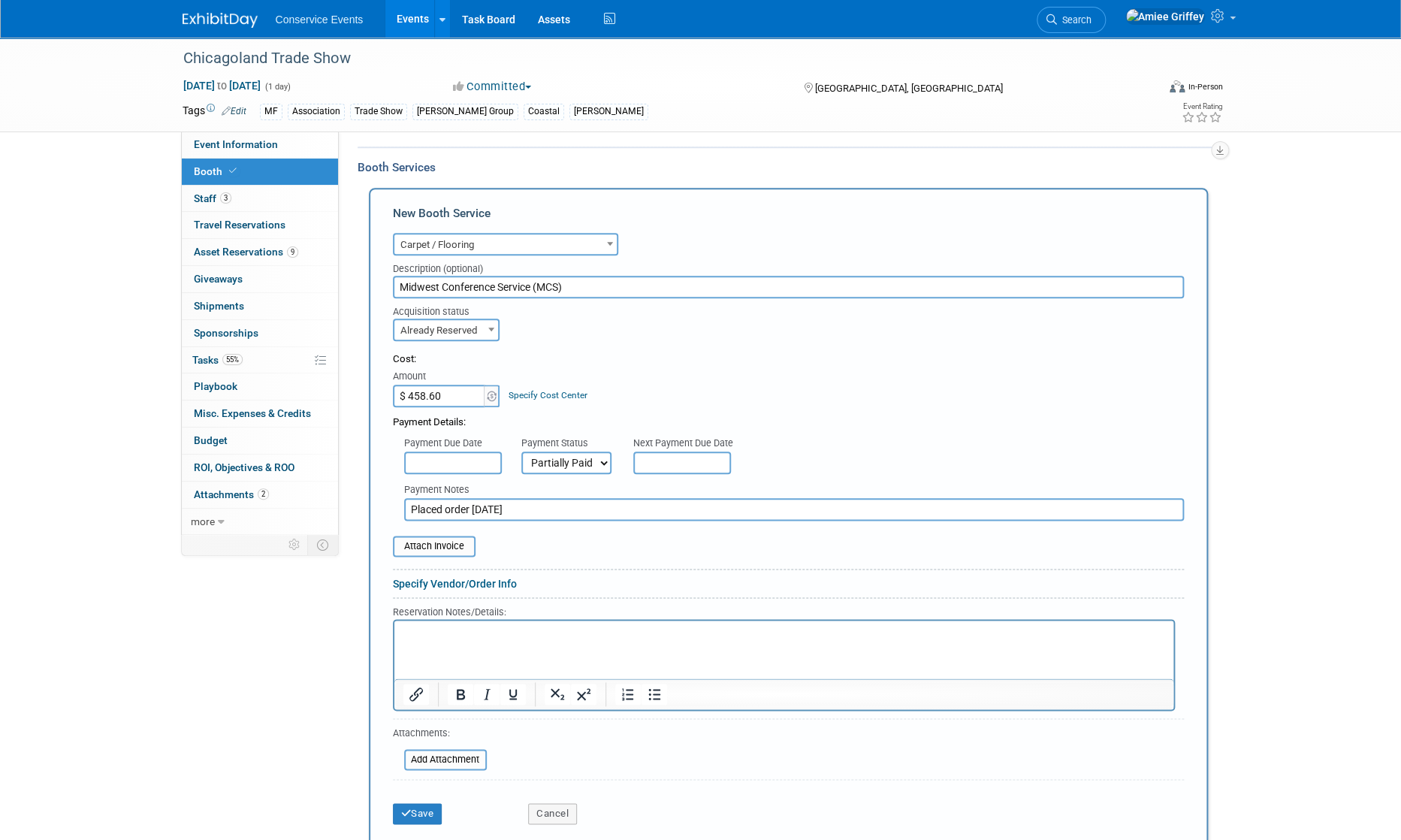
scroll to position [642, 0]
type input "Placed order 9.18.25"
click at [457, 542] on input "file" at bounding box center [384, 545] width 179 height 18
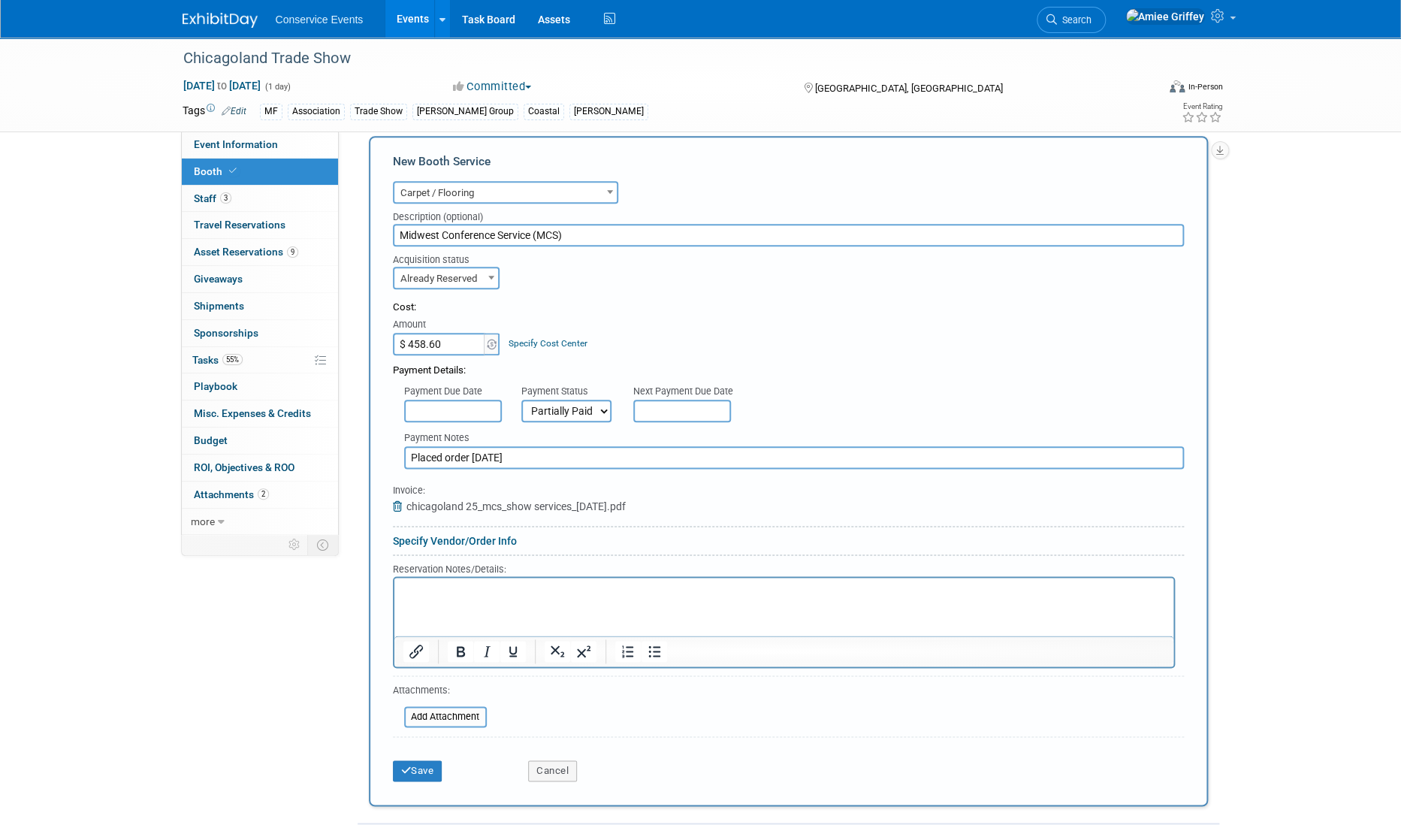
scroll to position [703, 0]
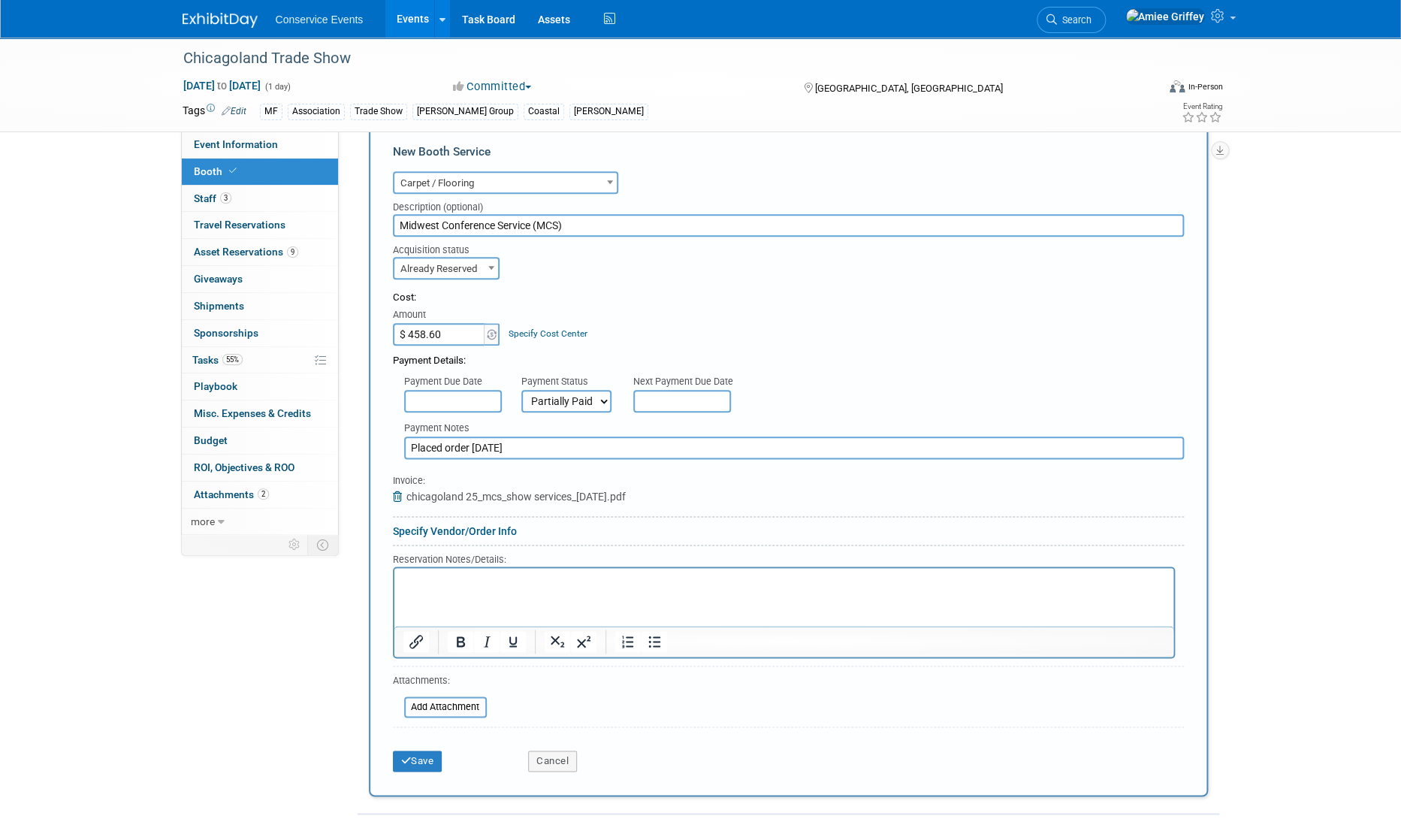
click at [408, 588] on html at bounding box center [783, 576] width 779 height 20
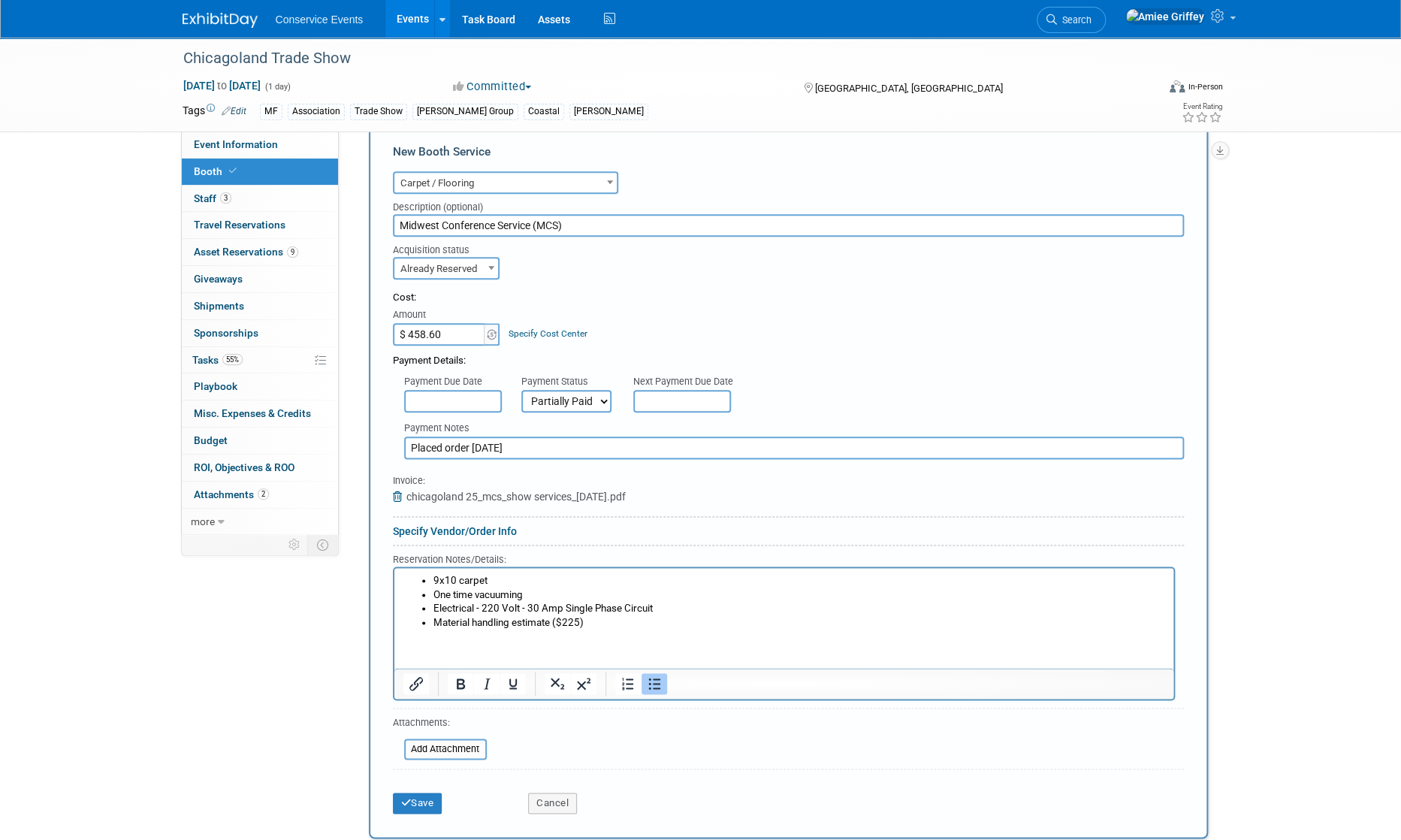
click at [465, 630] on html "9x10 carpet One time vacuuming Electrical - 220 Volt - 30 Amp Single Phase Circ…" at bounding box center [783, 597] width 779 height 62
click at [509, 630] on html "9x10 carpet One time vacuuming Electrical - 220 Volt - 30 Amp Single Phase Circ…" at bounding box center [783, 597] width 779 height 62
click at [489, 630] on html "9x10 carpet One time vacuuming Electrical - 220 Volt - 30 Amp Single Phase Circ…" at bounding box center [783, 597] width 779 height 62
drag, startPoint x: 581, startPoint y: 624, endPoint x: 564, endPoint y: 626, distance: 17.1
click at [564, 626] on li "Material handling estimate ($225)" at bounding box center [799, 622] width 732 height 14
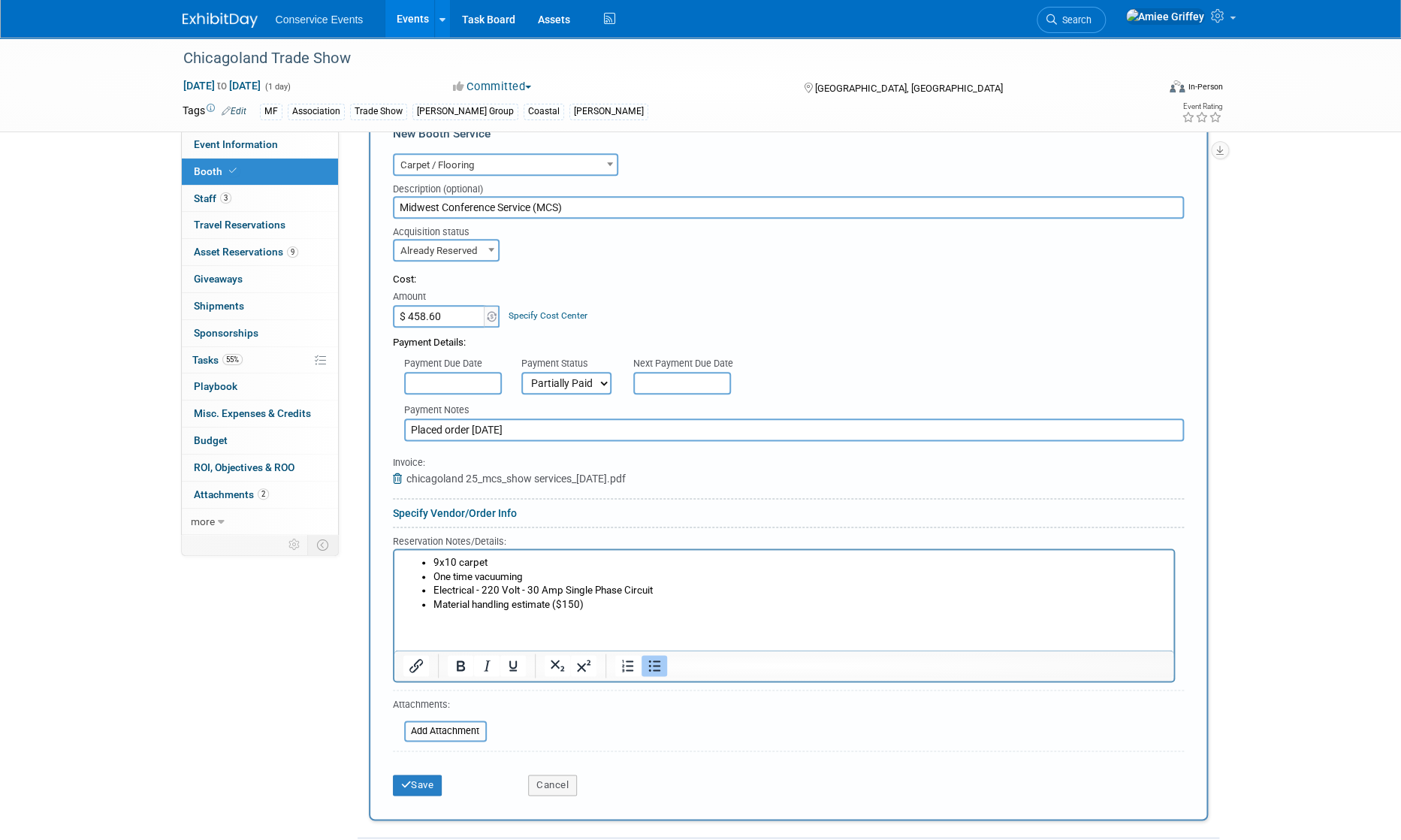
scroll to position [745, 0]
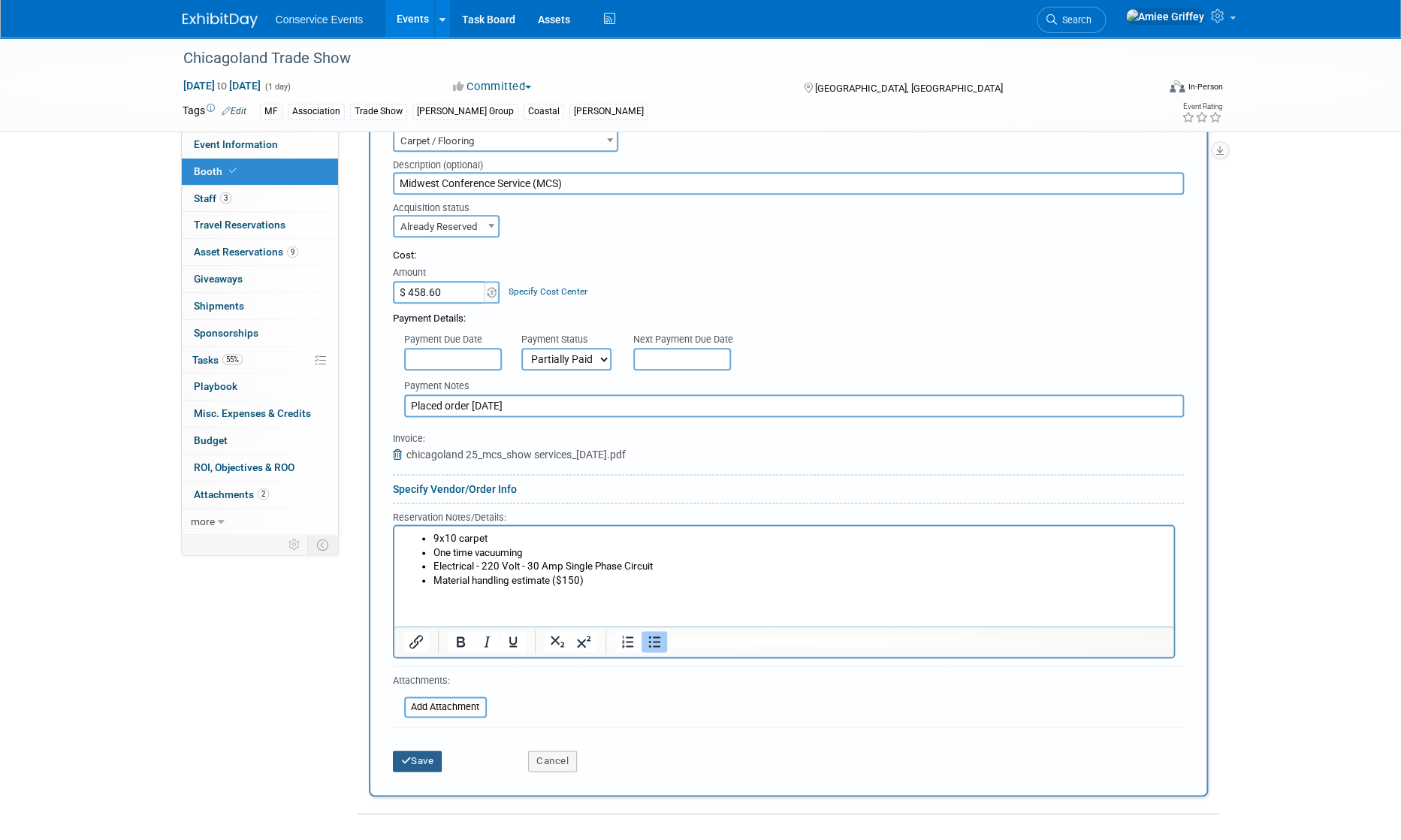
click at [418, 762] on button "Save" at bounding box center [418, 761] width 50 height 21
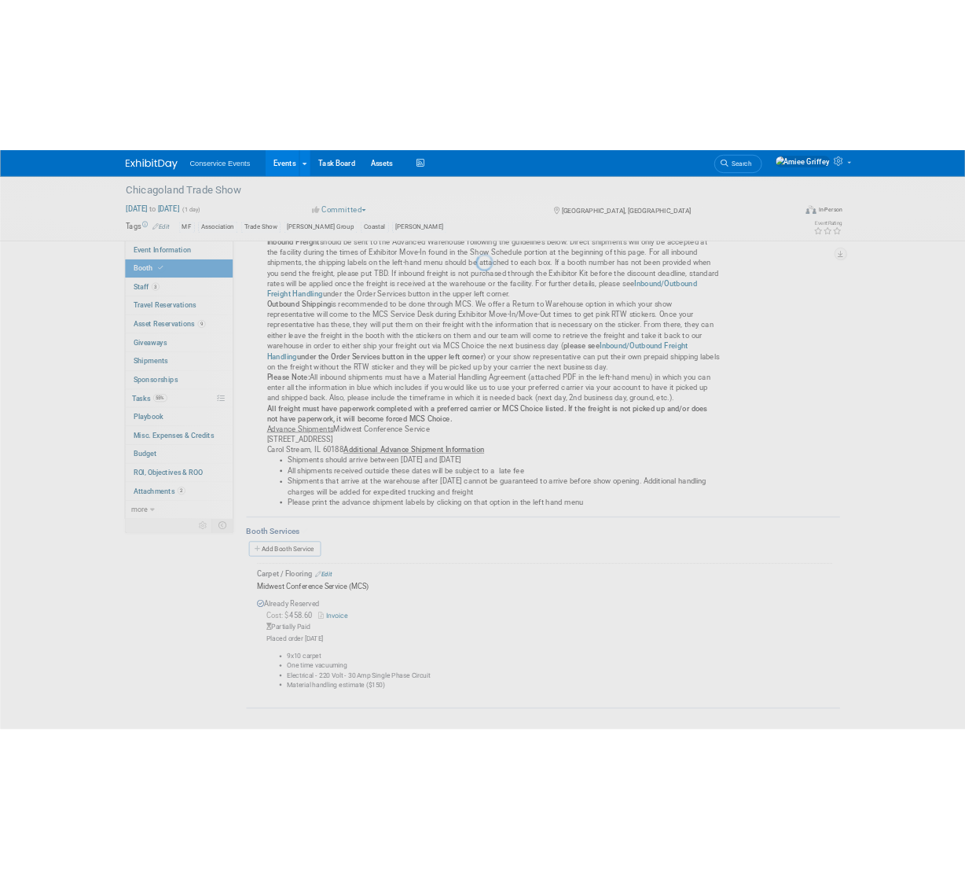
scroll to position [266, 0]
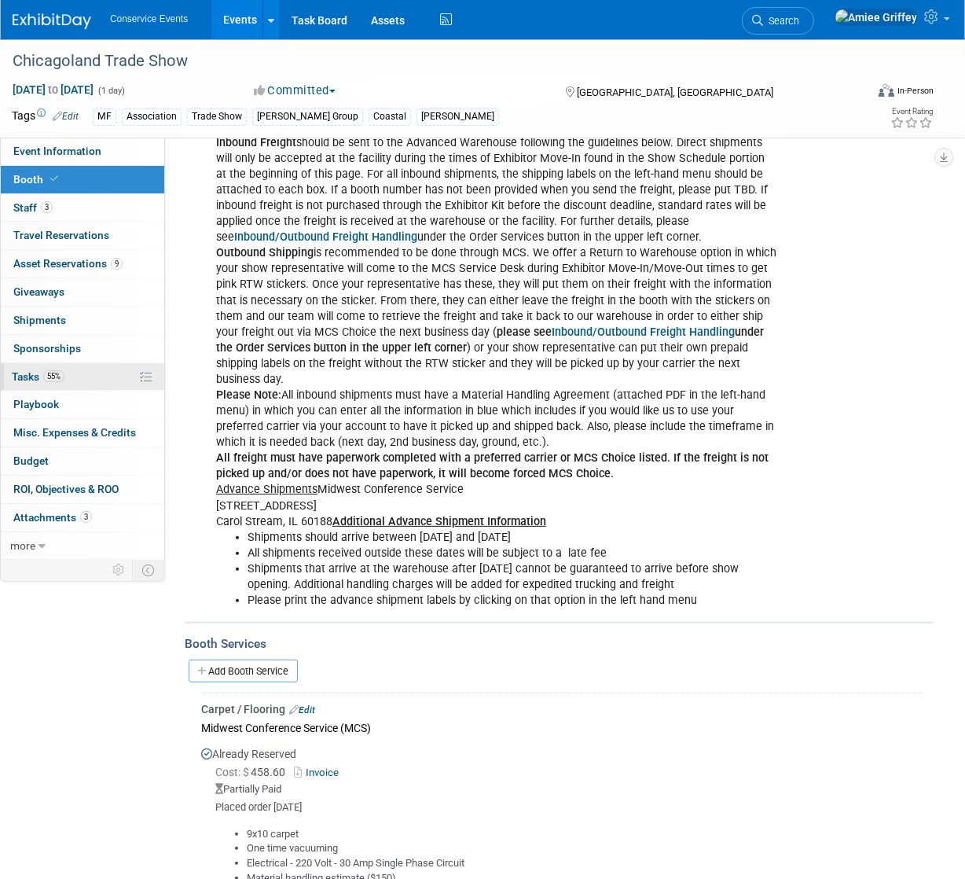
click at [80, 375] on link "55% Tasks 55%" at bounding box center [82, 377] width 163 height 28
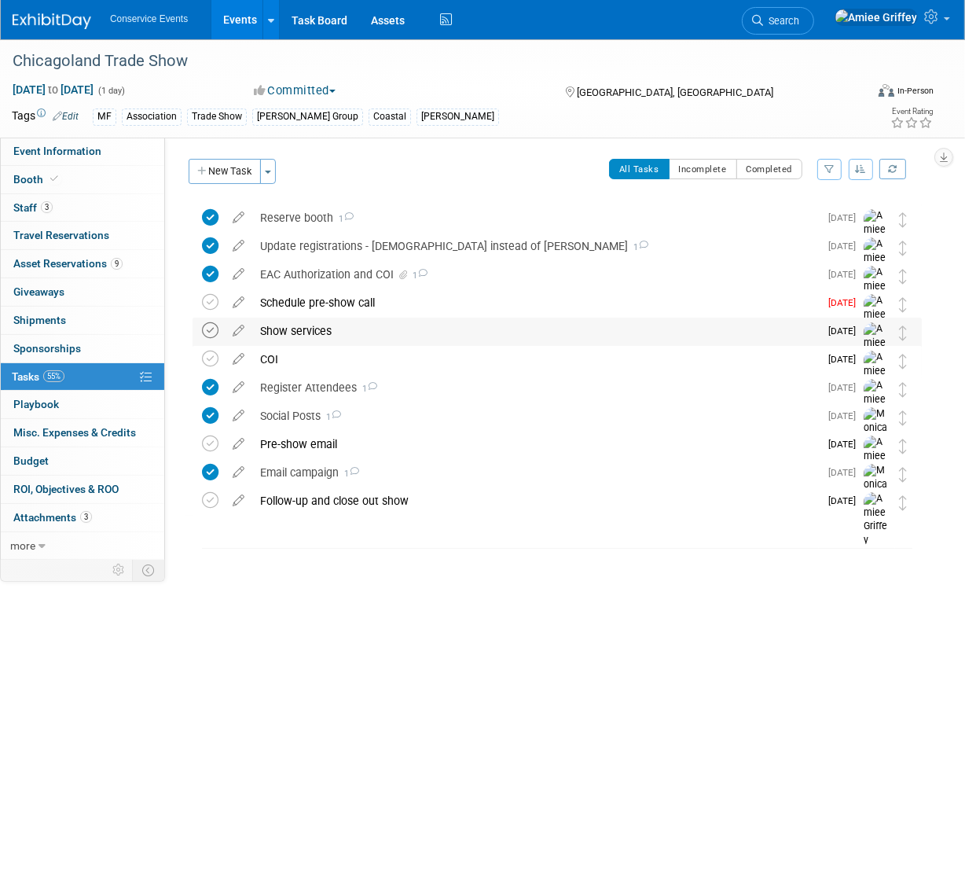
click at [207, 332] on icon at bounding box center [210, 330] width 17 height 17
click at [270, 330] on div "Show services" at bounding box center [535, 331] width 567 height 27
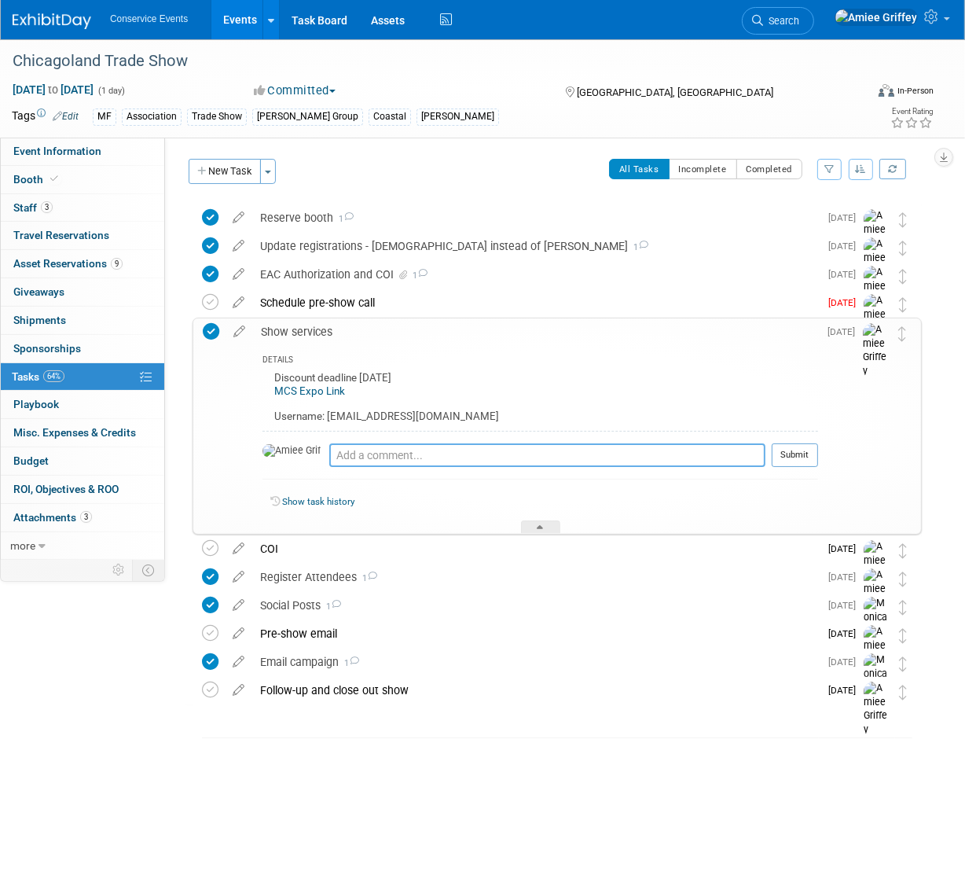
click at [341, 453] on textarea at bounding box center [547, 455] width 436 height 24
type textarea "E"
type textarea "All show services, including electrical ordered online 9/19/25"
click at [800, 463] on button "Submit" at bounding box center [795, 455] width 46 height 24
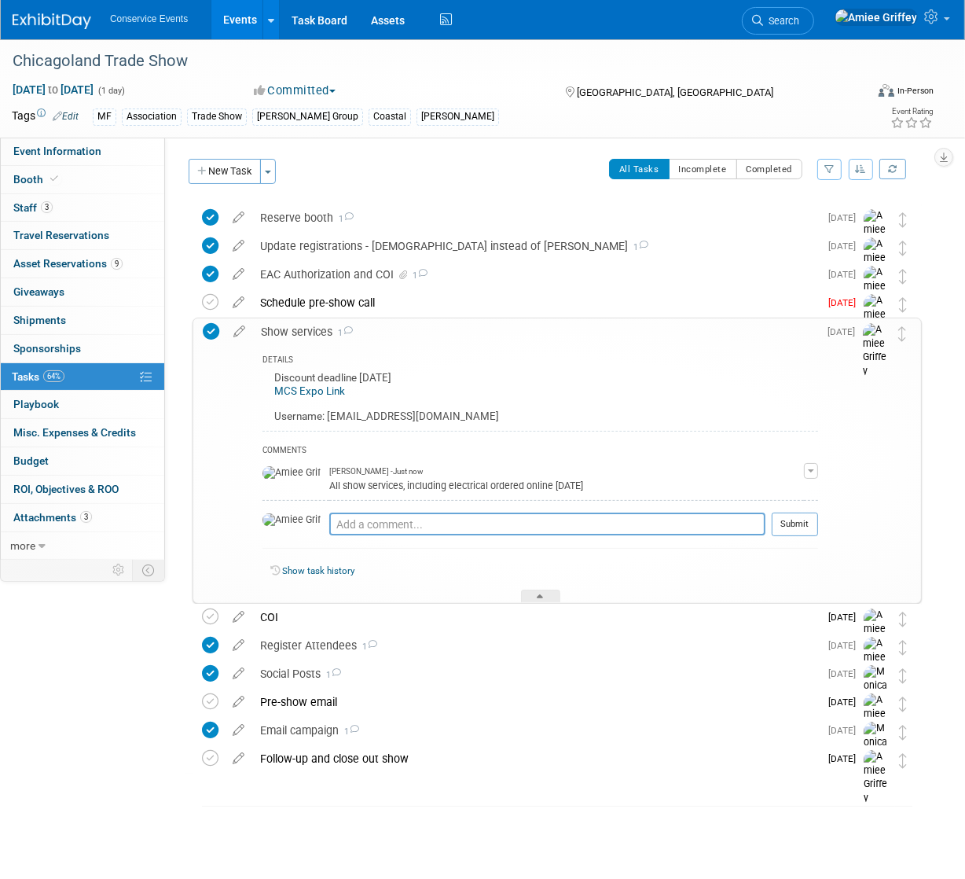
click at [299, 325] on div "Show services 1" at bounding box center [535, 331] width 565 height 27
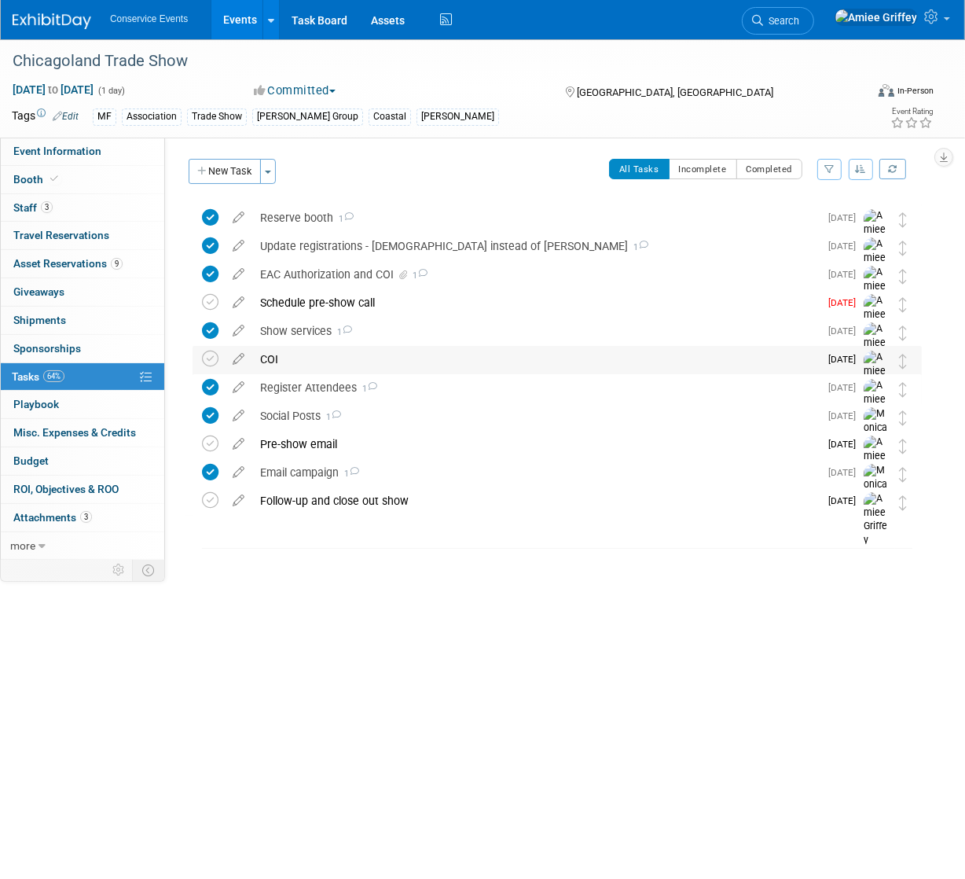
click at [277, 364] on div "COI" at bounding box center [535, 359] width 567 height 27
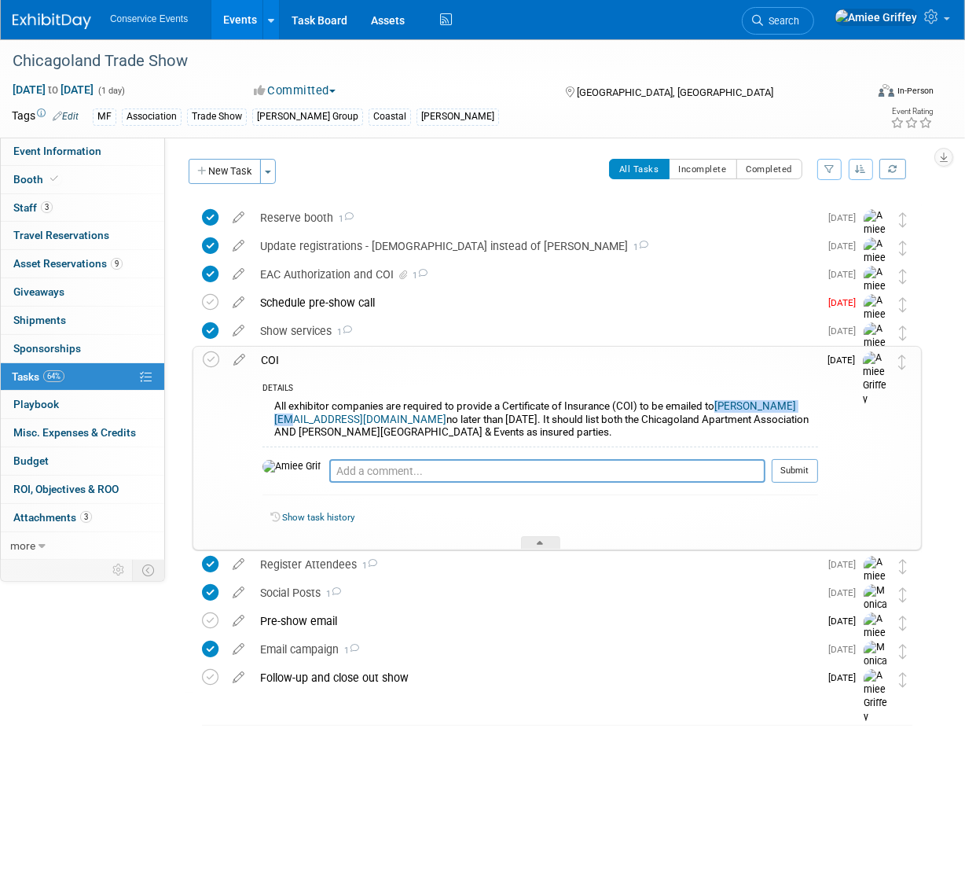
drag, startPoint x: 361, startPoint y: 417, endPoint x: 268, endPoint y: 423, distance: 92.9
click at [268, 423] on div "All exhibitor companies are required to provide a Certificate of Insurance (COI…" at bounding box center [541, 421] width 556 height 50
copy link "Maria@caapts.org"
click at [285, 360] on div "COI" at bounding box center [535, 360] width 565 height 27
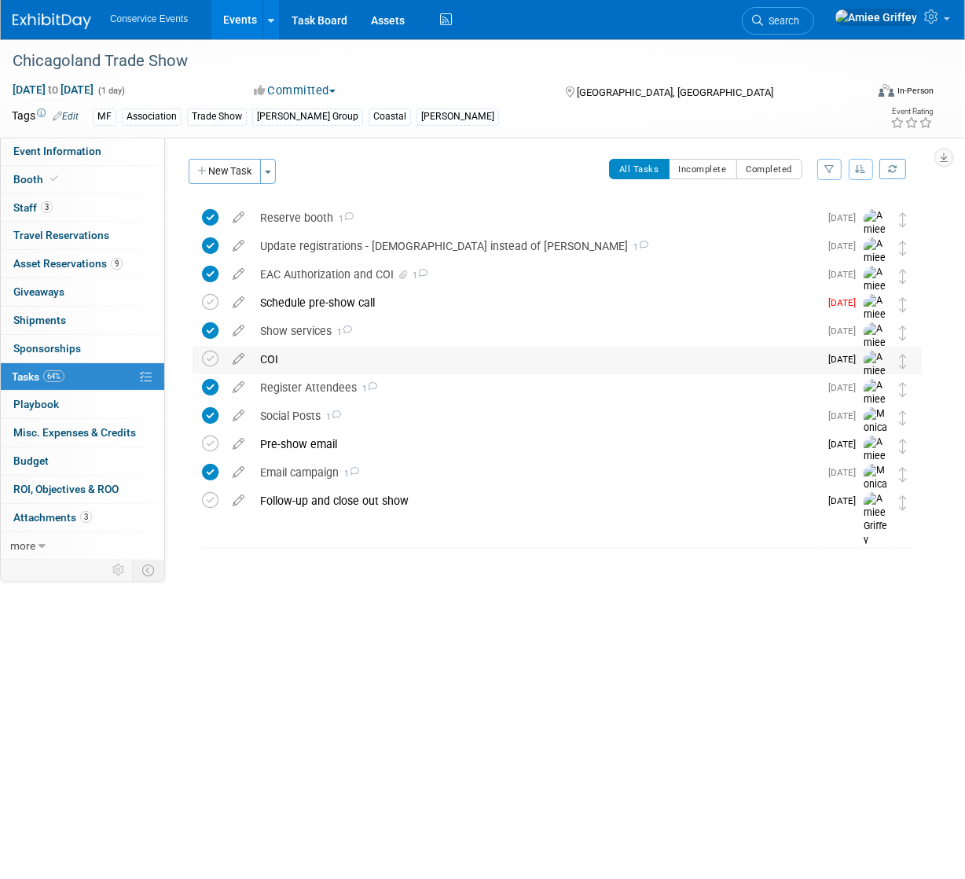
click at [300, 365] on div "COI" at bounding box center [535, 359] width 567 height 27
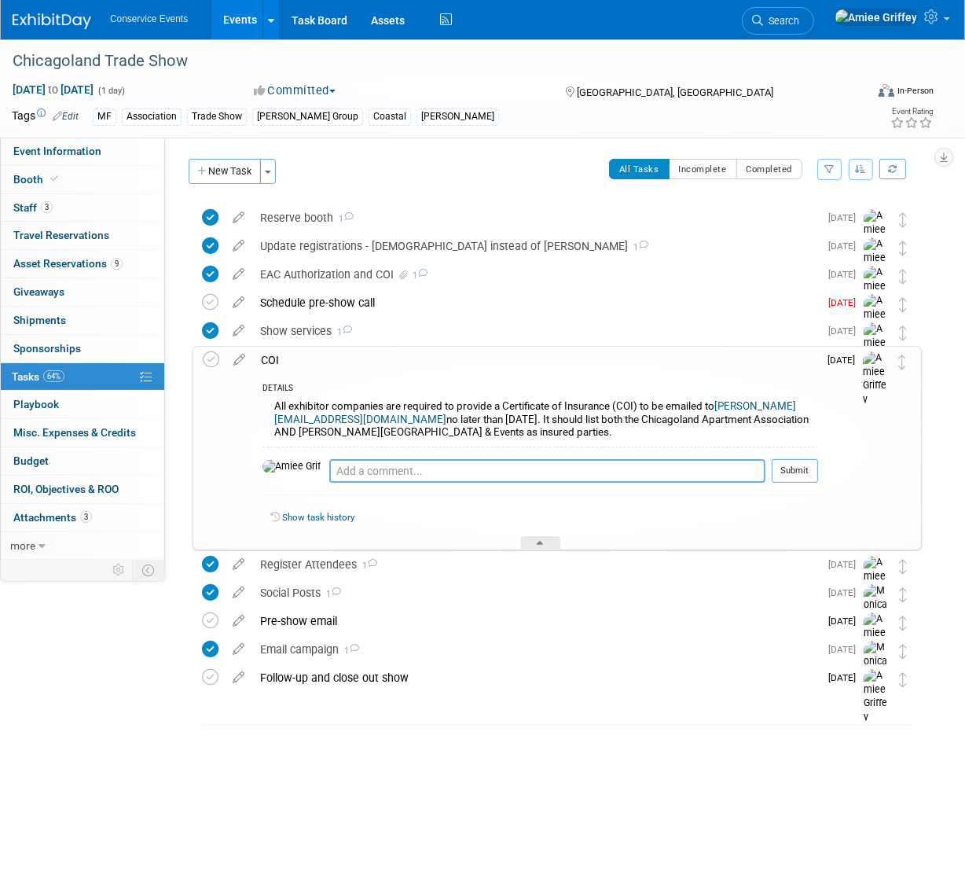
click at [329, 465] on textarea at bounding box center [547, 471] width 436 height 24
type textarea "Emailed Lisa 9/19/25"
click at [810, 469] on button "Submit" at bounding box center [795, 471] width 46 height 24
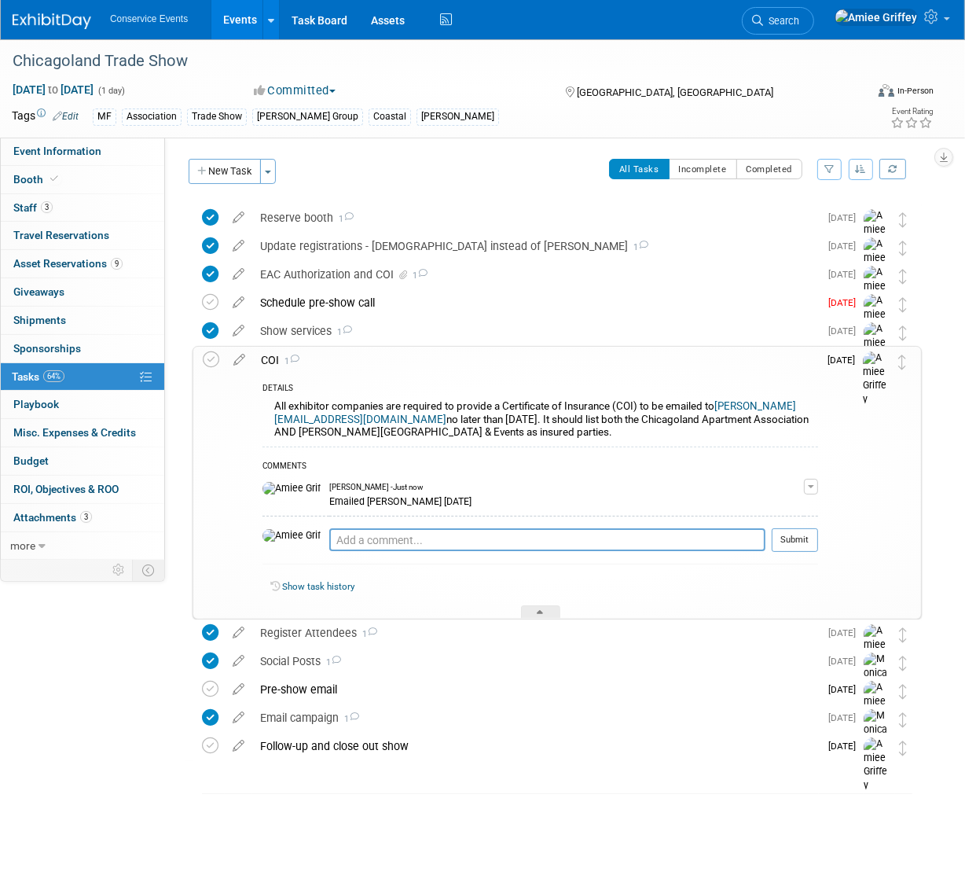
click at [273, 357] on div "COI 1" at bounding box center [535, 360] width 565 height 27
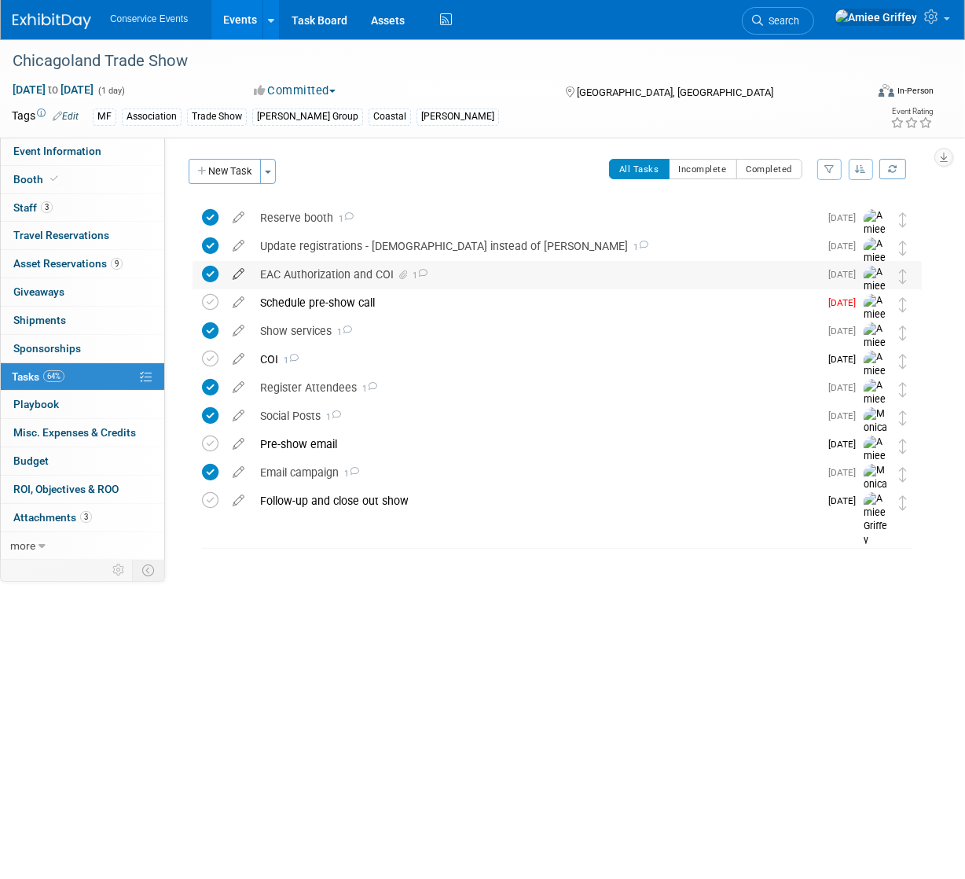
click at [240, 270] on icon at bounding box center [239, 271] width 28 height 20
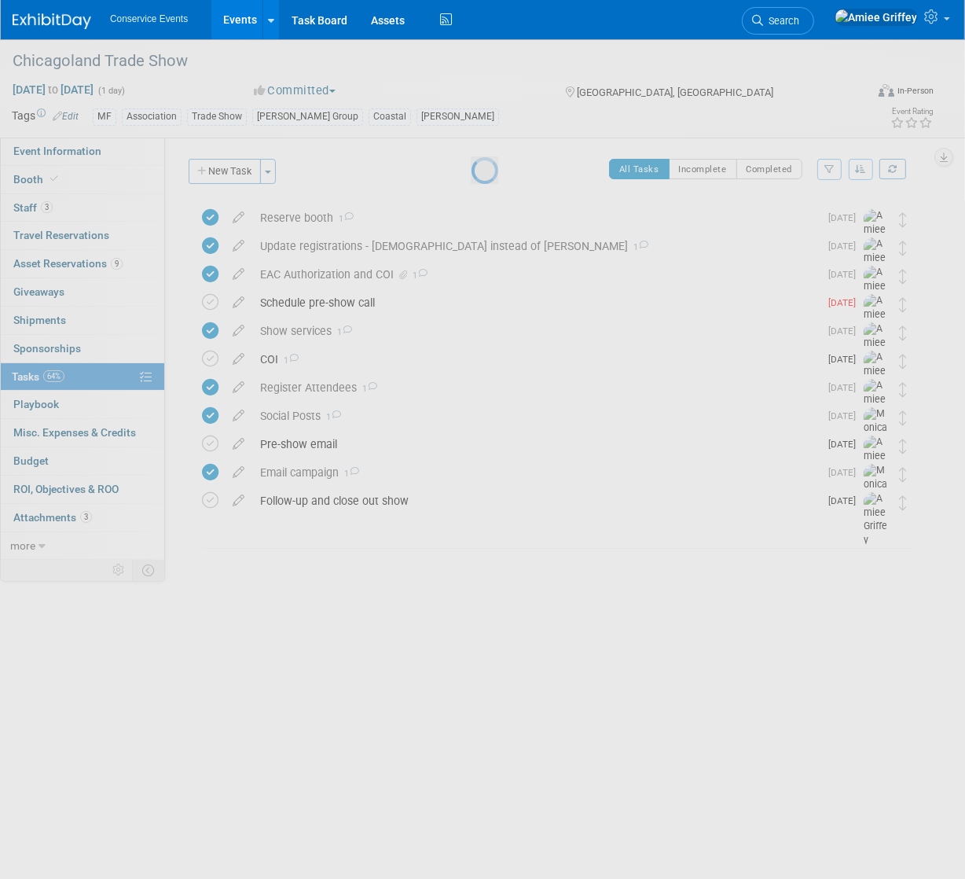
select select "8"
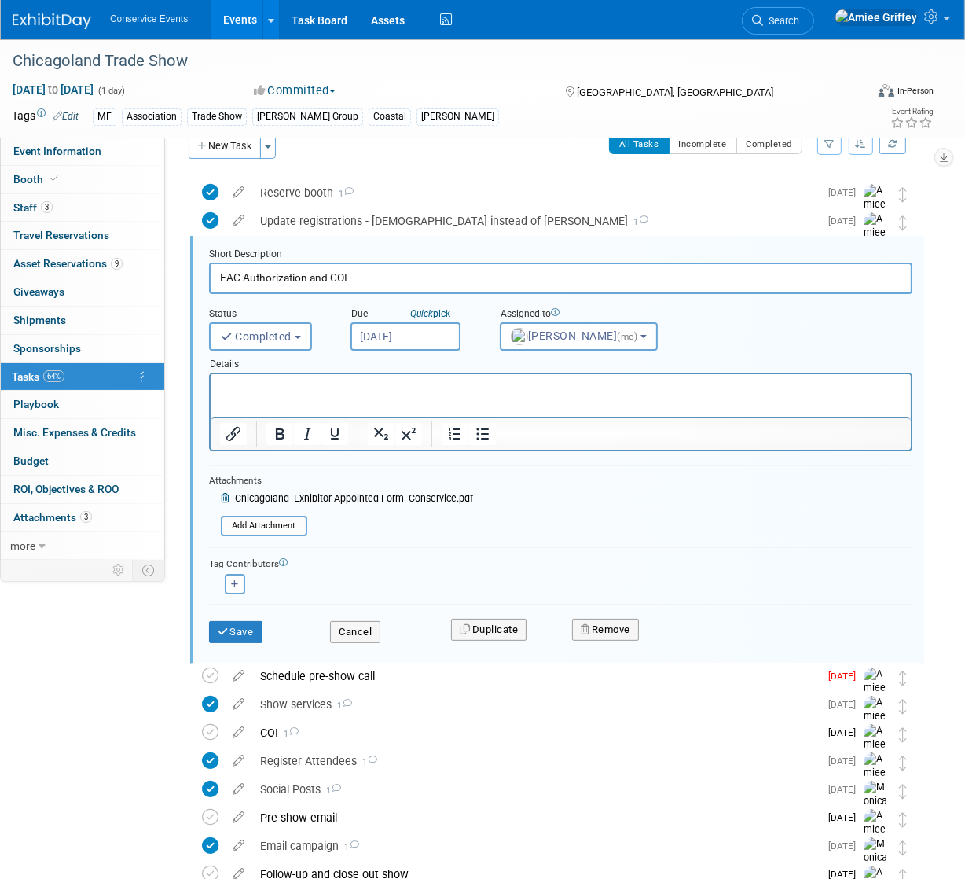
scroll to position [31, 0]
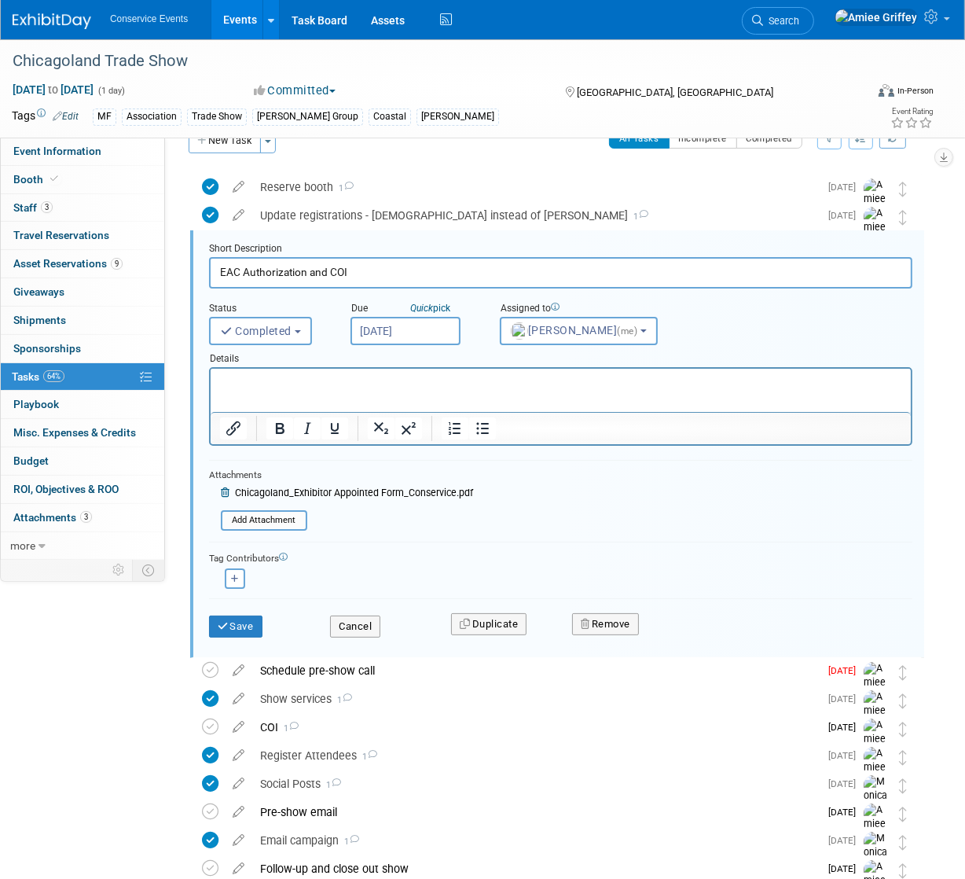
click at [386, 330] on input "Sep 19, 2025" at bounding box center [406, 331] width 110 height 28
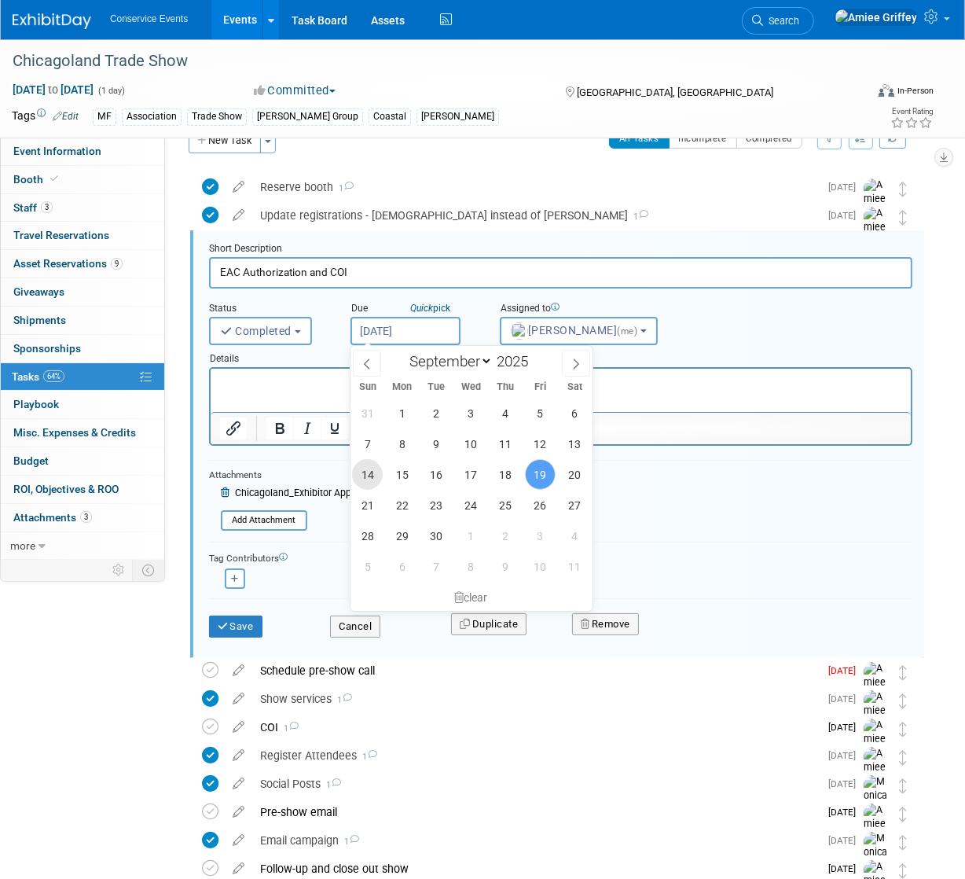
click at [370, 479] on span "14" at bounding box center [367, 474] width 31 height 31
type input "Sep 14, 2025"
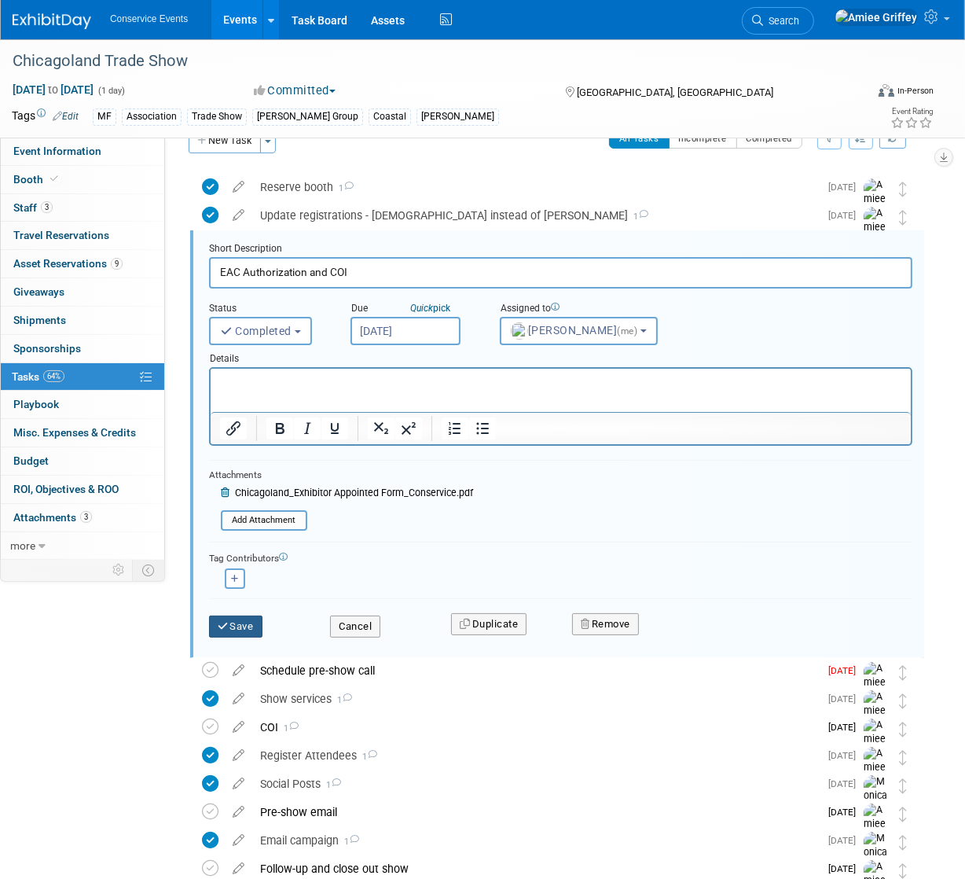
click at [237, 626] on button "Save" at bounding box center [235, 626] width 53 height 22
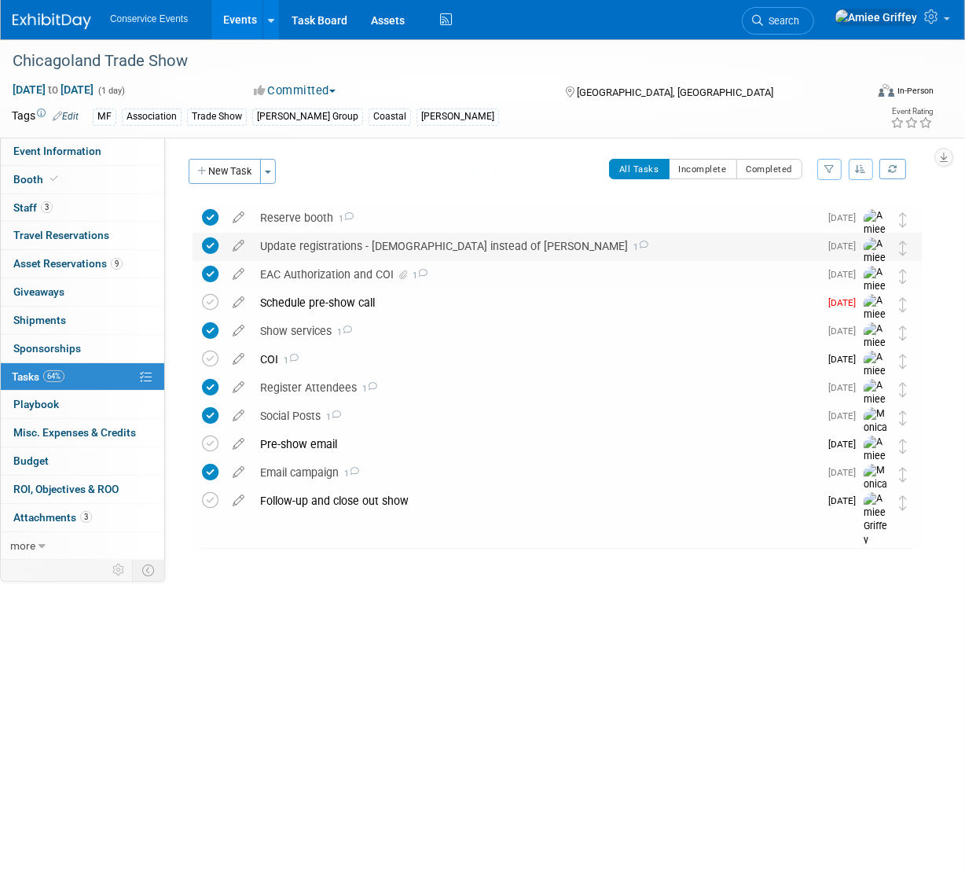
scroll to position [0, 0]
click at [207, 303] on icon at bounding box center [210, 302] width 17 height 17
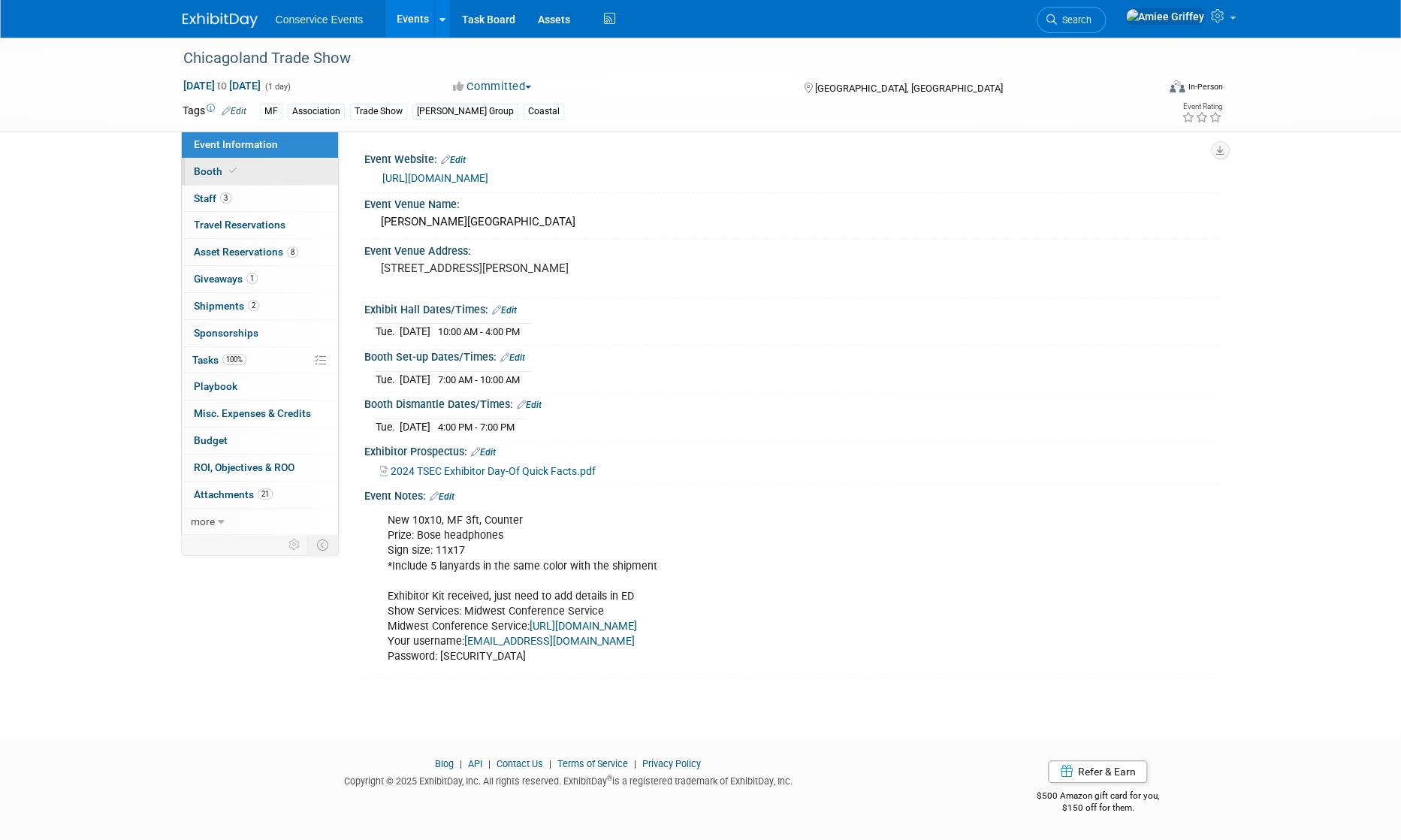
click at [216, 166] on span "Booth" at bounding box center [217, 171] width 46 height 12
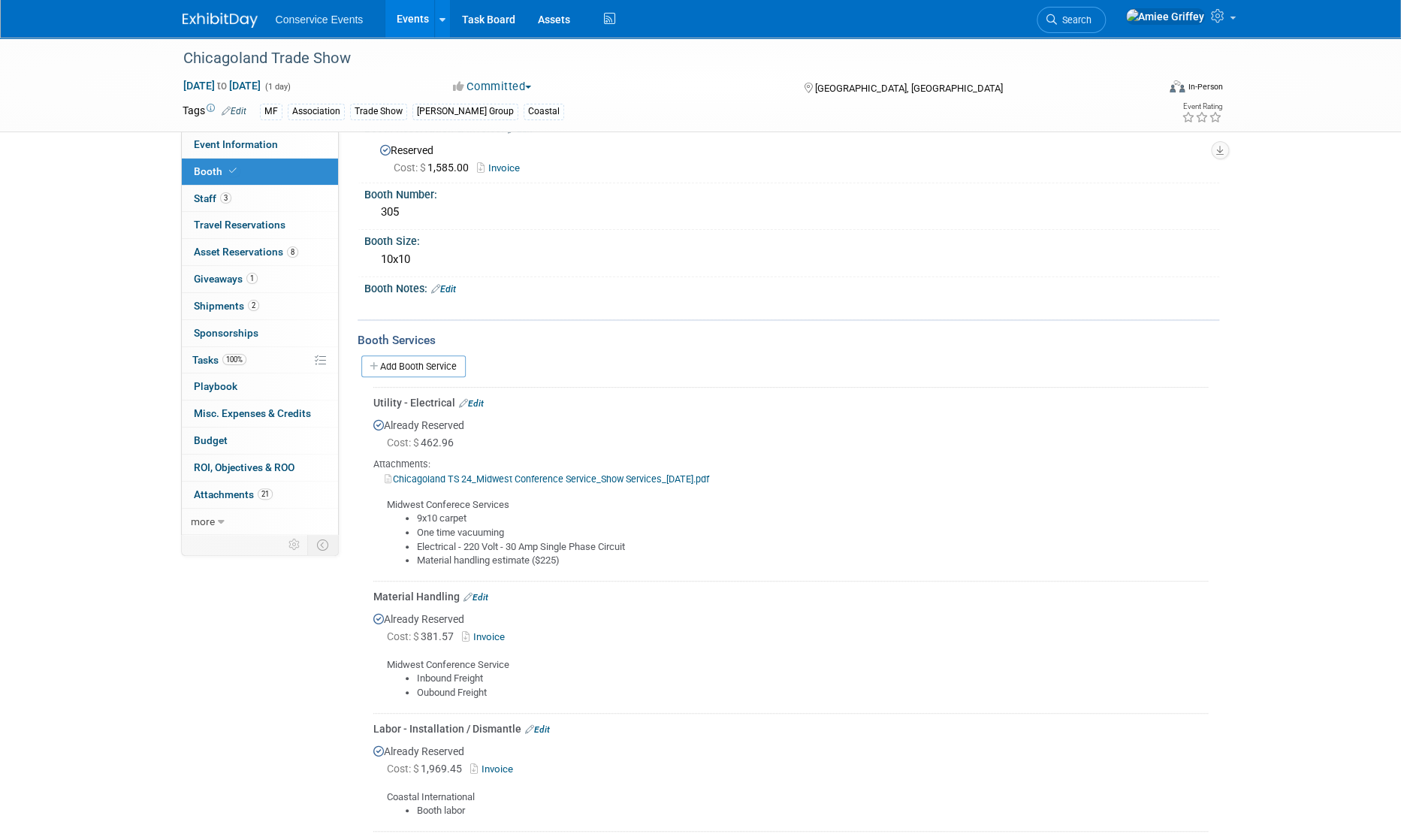
scroll to position [84, 0]
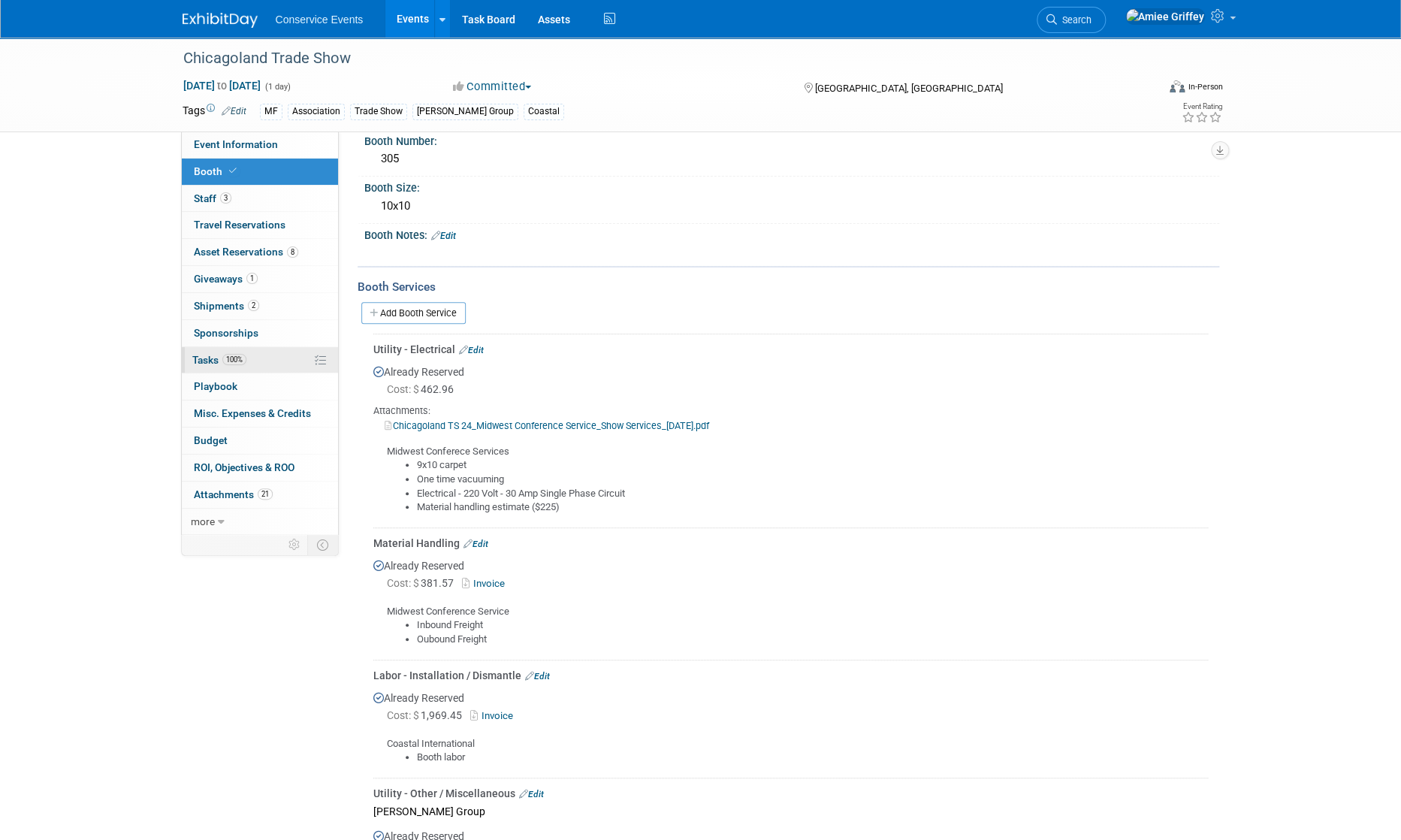
click at [201, 364] on span "Tasks 100%" at bounding box center [219, 359] width 54 height 12
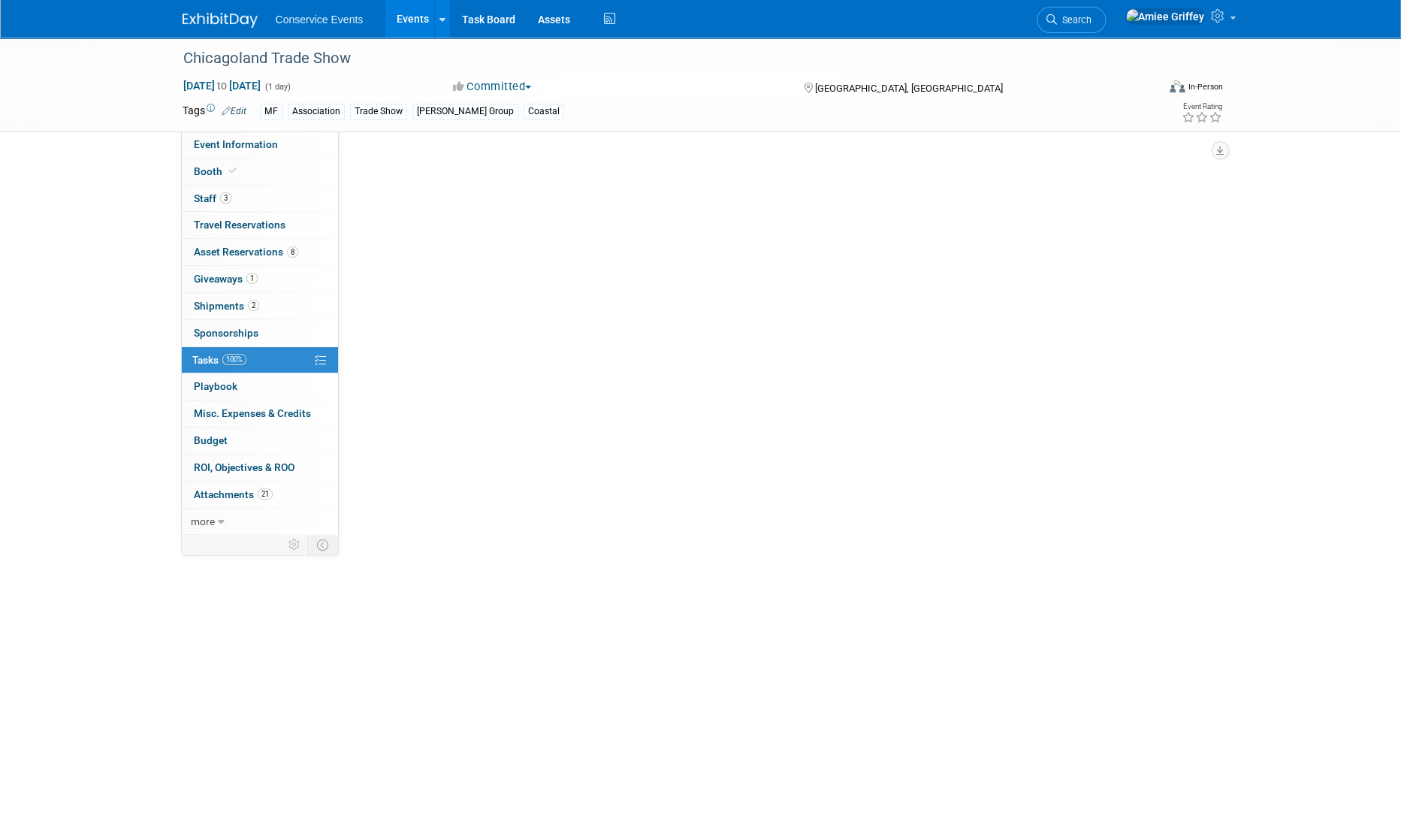
scroll to position [0, 0]
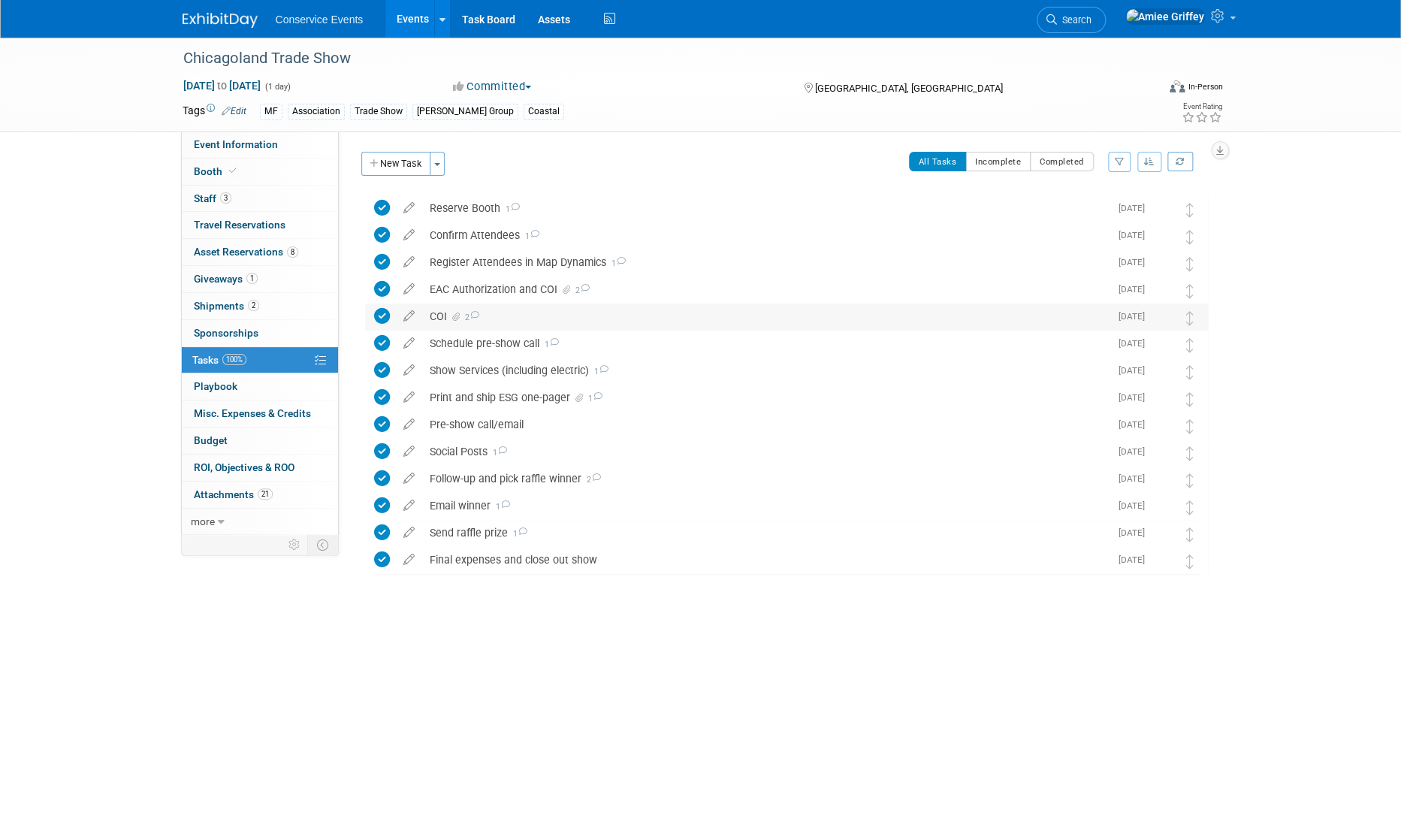
click at [442, 312] on div "COI 2" at bounding box center [765, 316] width 687 height 26
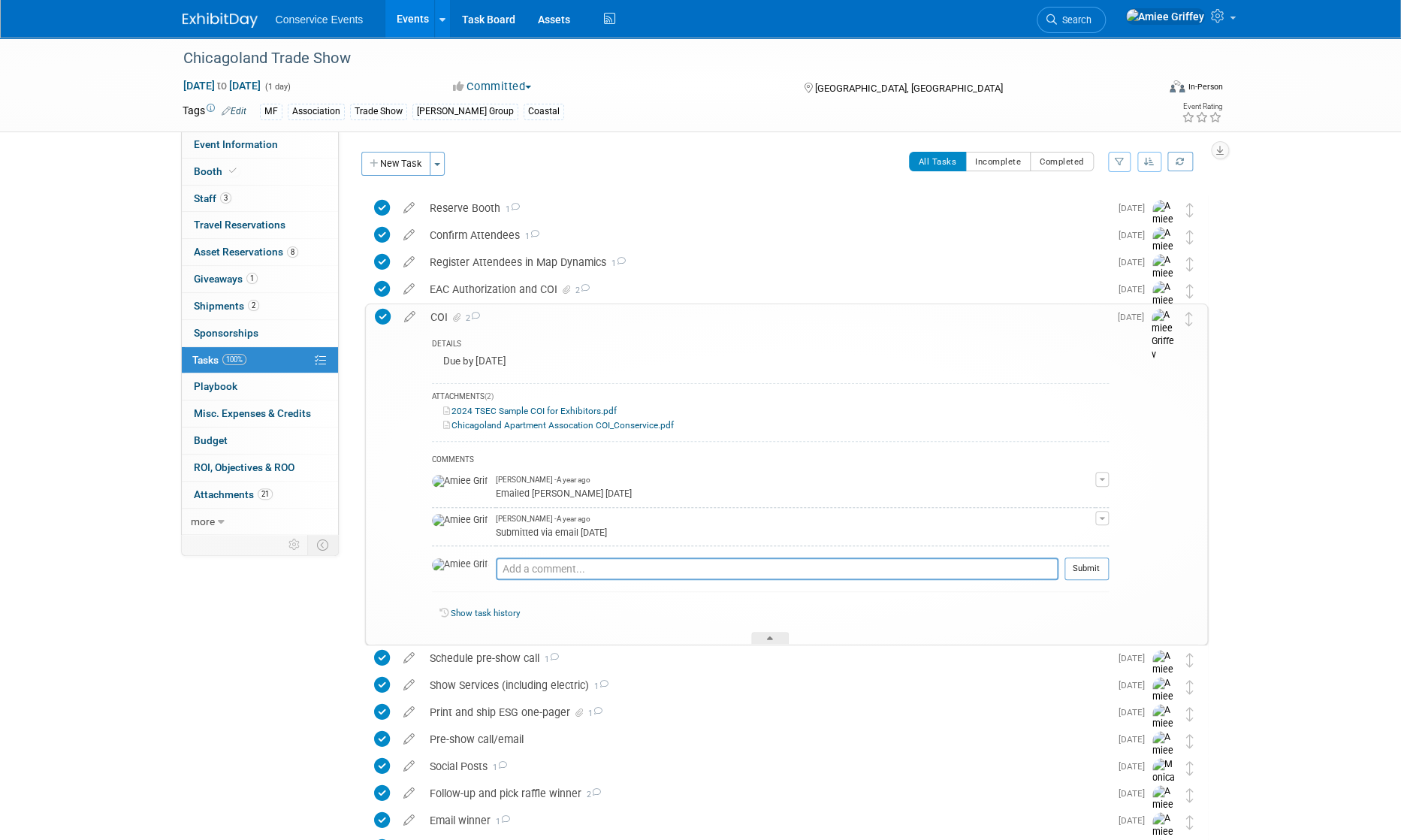
click at [494, 312] on div "COI 2" at bounding box center [766, 316] width 686 height 26
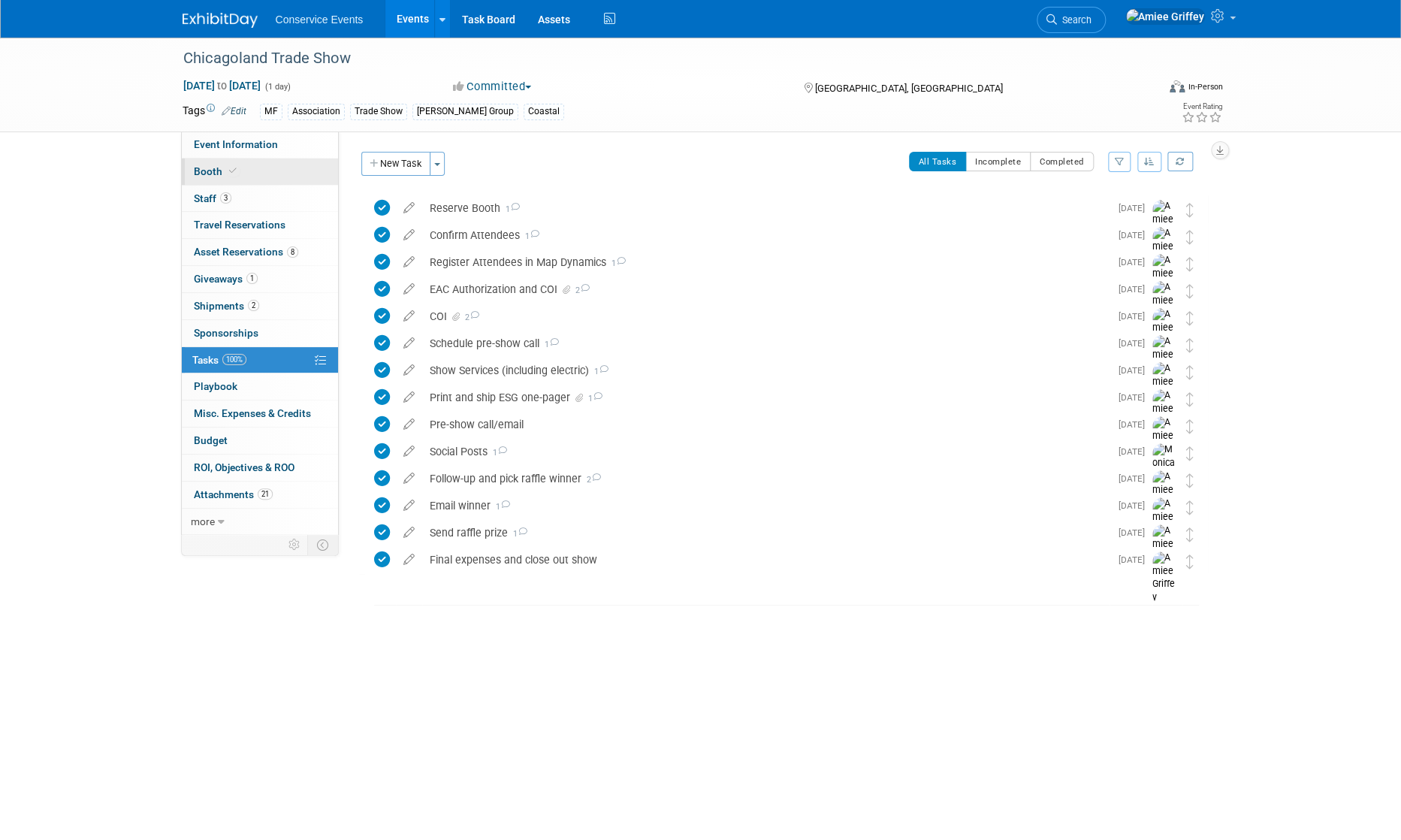
click at [252, 165] on link "Booth" at bounding box center [259, 172] width 156 height 27
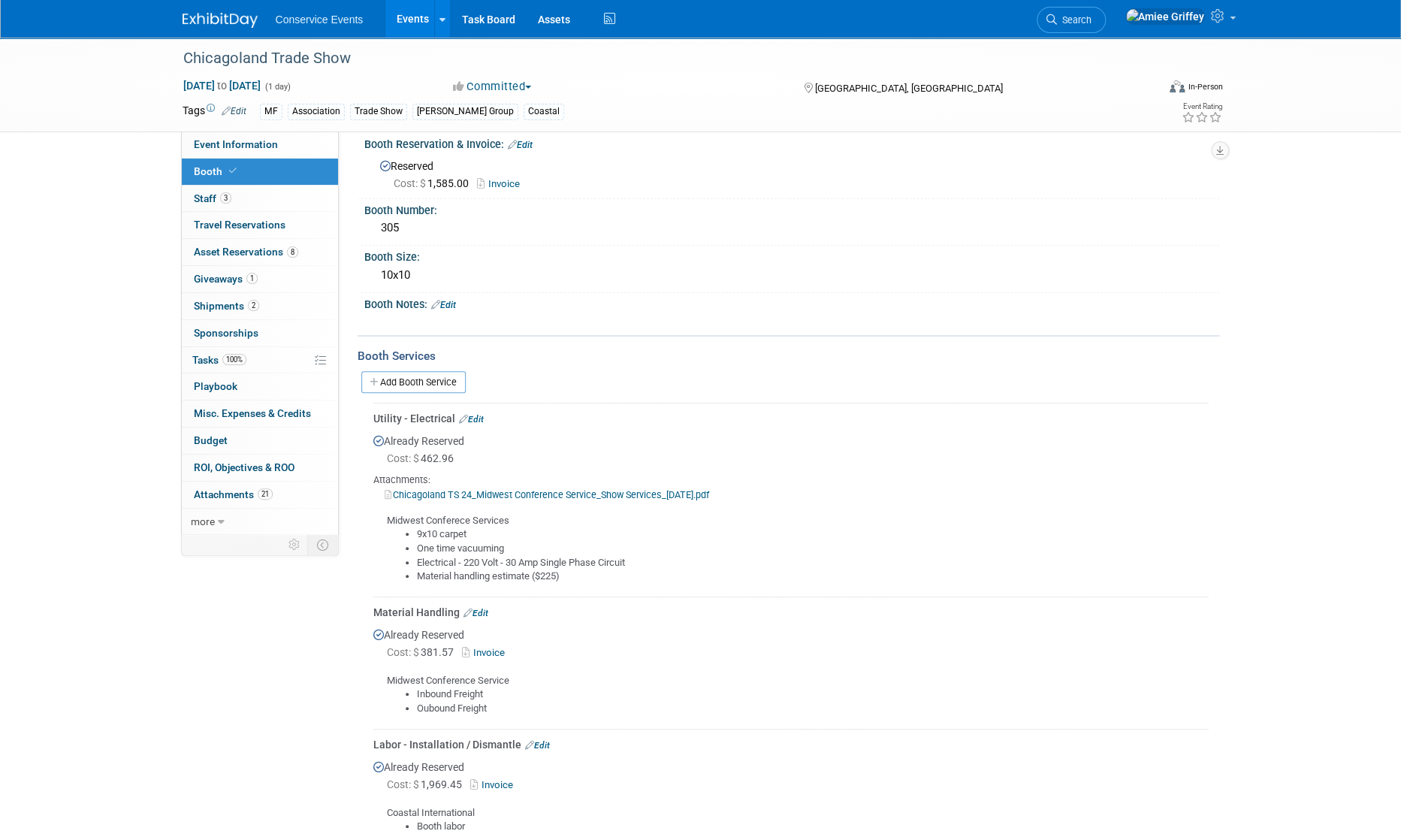
scroll to position [16, 0]
drag, startPoint x: 585, startPoint y: 579, endPoint x: 399, endPoint y: 528, distance: 192.9
click at [399, 528] on ul "9x10 carpet One time vacuuming Electrical - 220 Volt - 30 Amp Single Phase Circ…" at bounding box center [797, 553] width 821 height 55
copy ul "9x10 carpet One time vacuuming Electrical - 220 Volt - 30 Amp Single Phase Circ…"
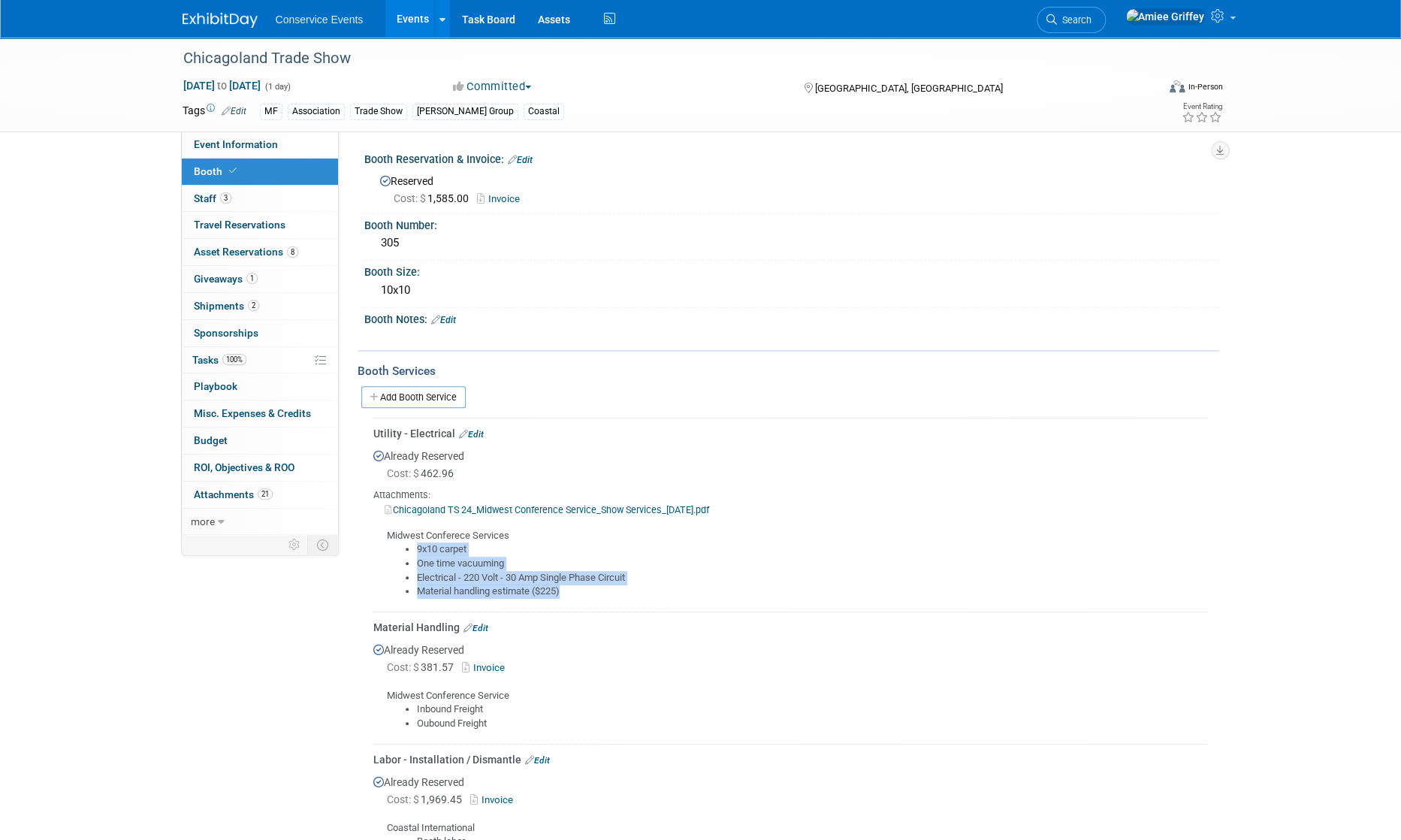
scroll to position [0, 0]
click at [262, 365] on link "100% Tasks 100%" at bounding box center [259, 360] width 156 height 27
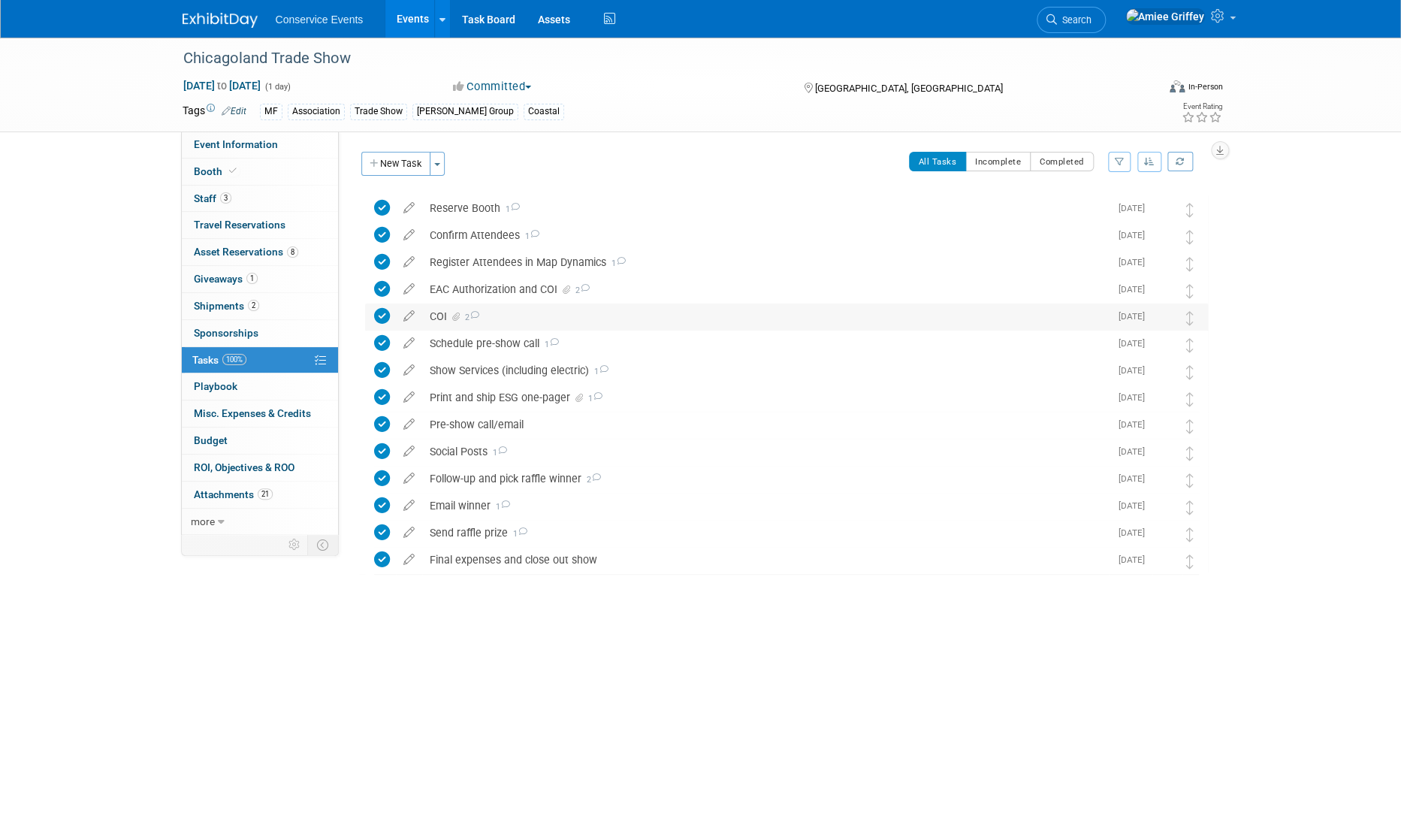
click at [448, 317] on span at bounding box center [453, 316] width 12 height 11
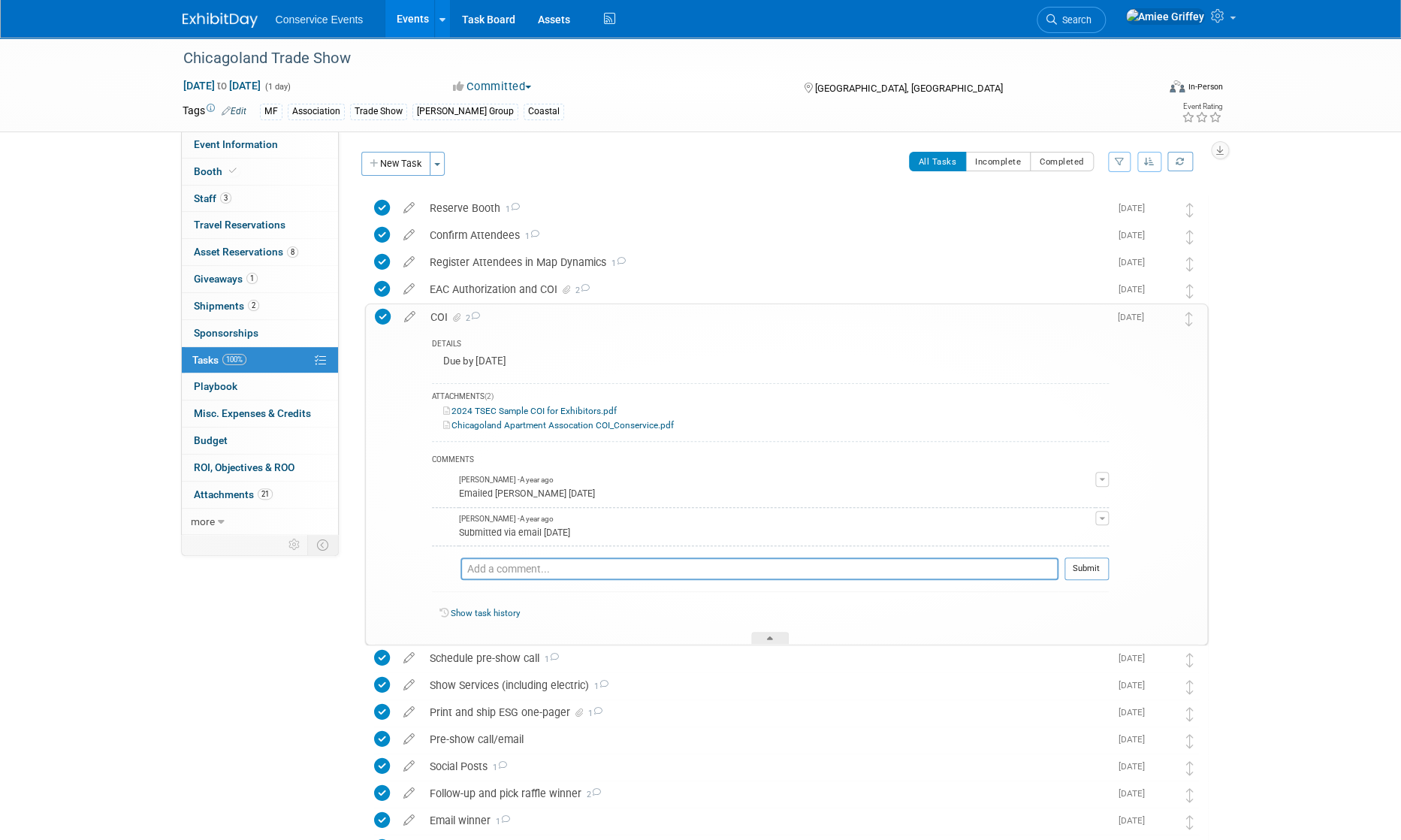
click at [525, 409] on link "2024 TSEC Sample COI for Exhibitors.pdf" at bounding box center [530, 410] width 174 height 11
